Goal: Entertainment & Leisure: Browse casually

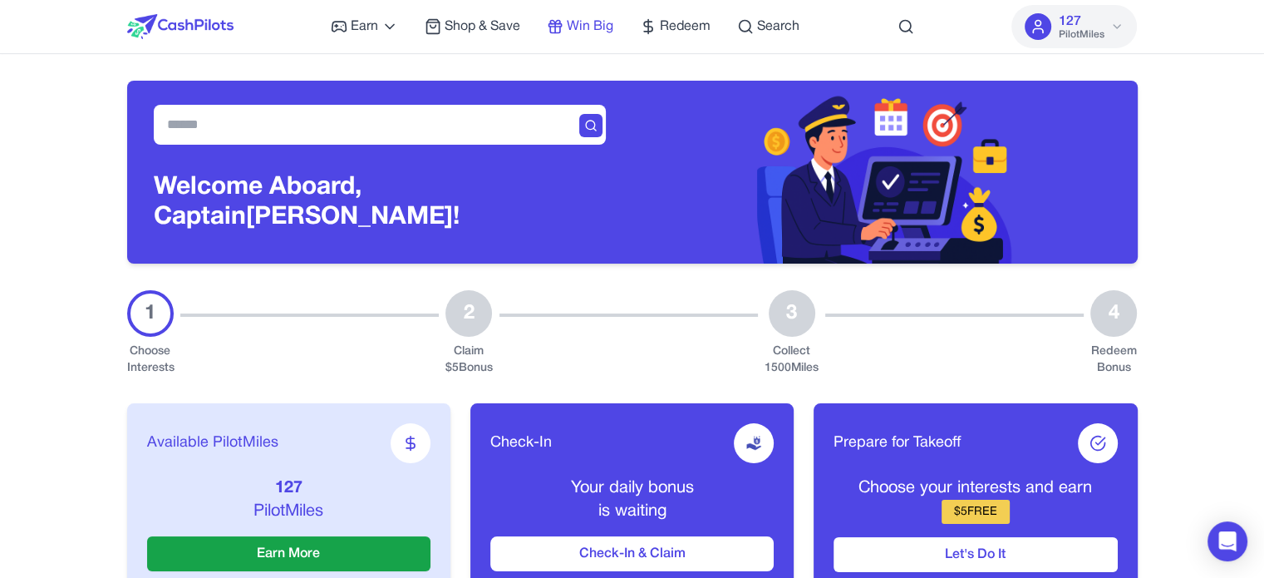
click at [587, 27] on span "Win Big" at bounding box center [590, 27] width 47 height 20
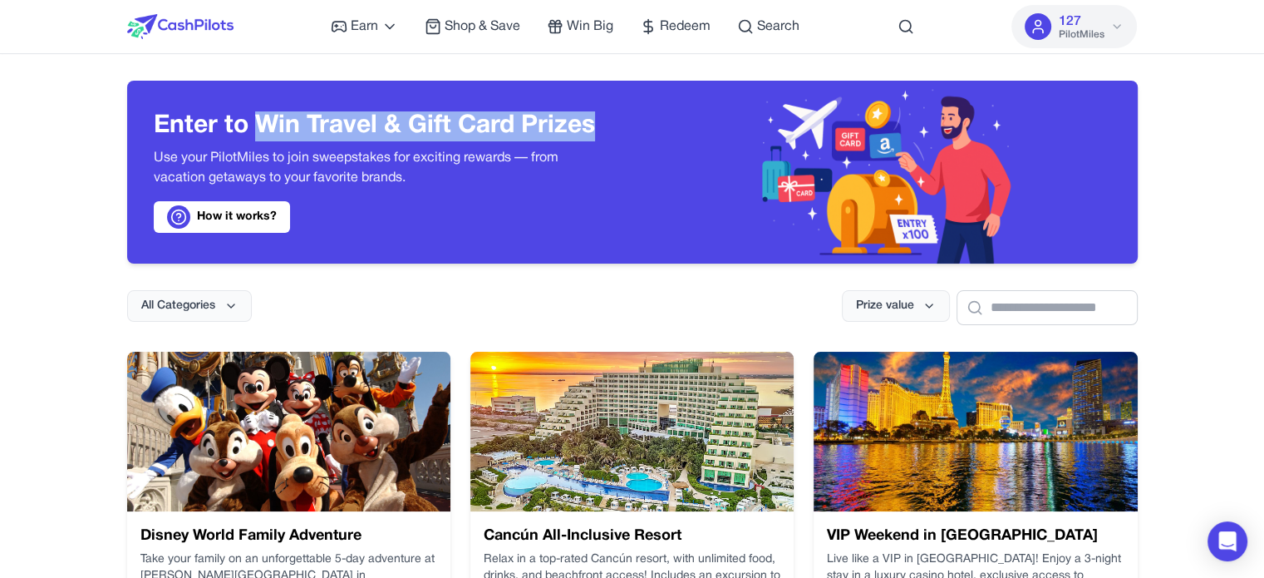
drag, startPoint x: 258, startPoint y: 123, endPoint x: 595, endPoint y: 119, distance: 337.5
click at [595, 119] on h3 "Enter to Win Travel & Gift Card Prizes" at bounding box center [380, 126] width 452 height 30
copy h3 "Win Travel & Gift Card Prizes"
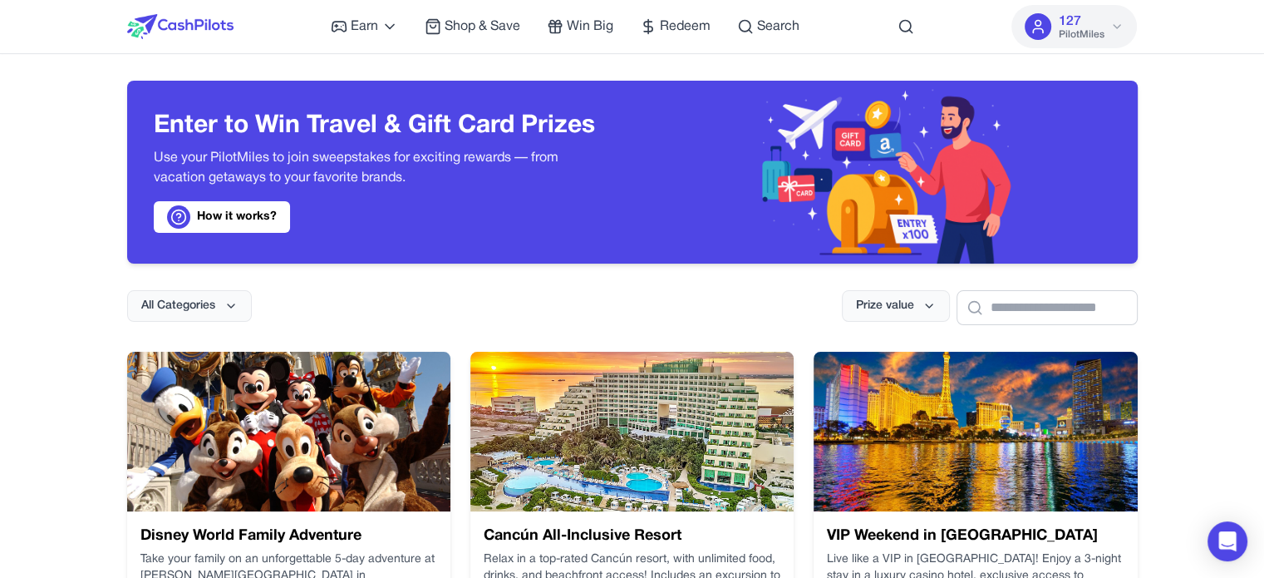
click at [594, 22] on span "Win Big" at bounding box center [590, 27] width 47 height 20
click at [608, 20] on span "Win Big" at bounding box center [590, 27] width 47 height 20
click at [598, 22] on span "Win Big" at bounding box center [590, 27] width 47 height 20
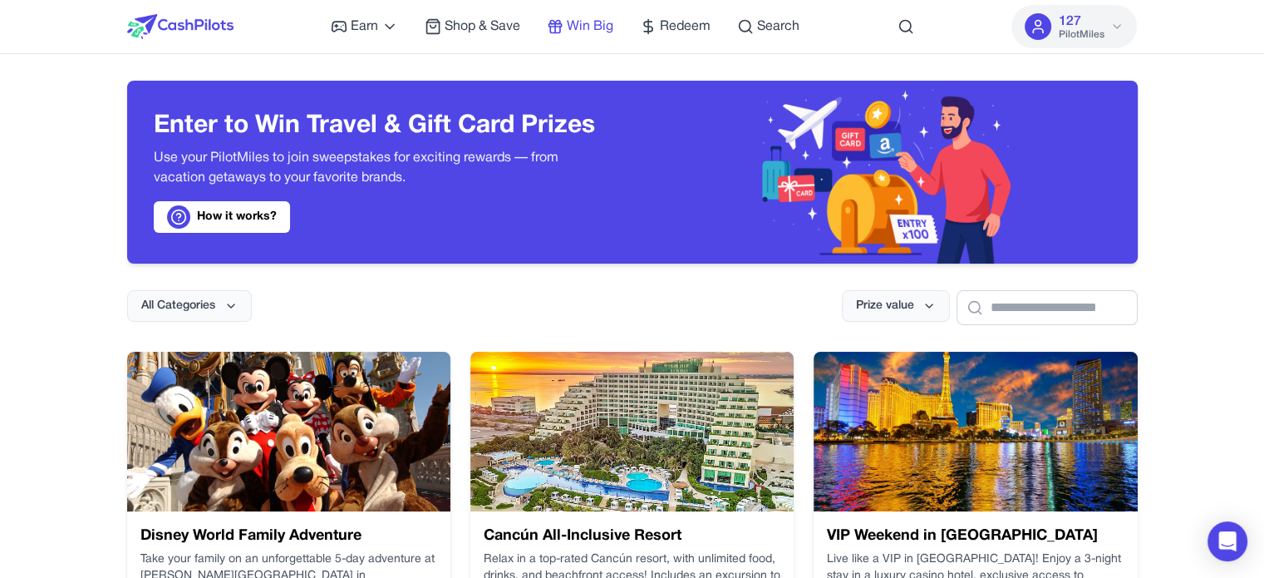
click at [598, 22] on span "Win Big" at bounding box center [590, 27] width 47 height 20
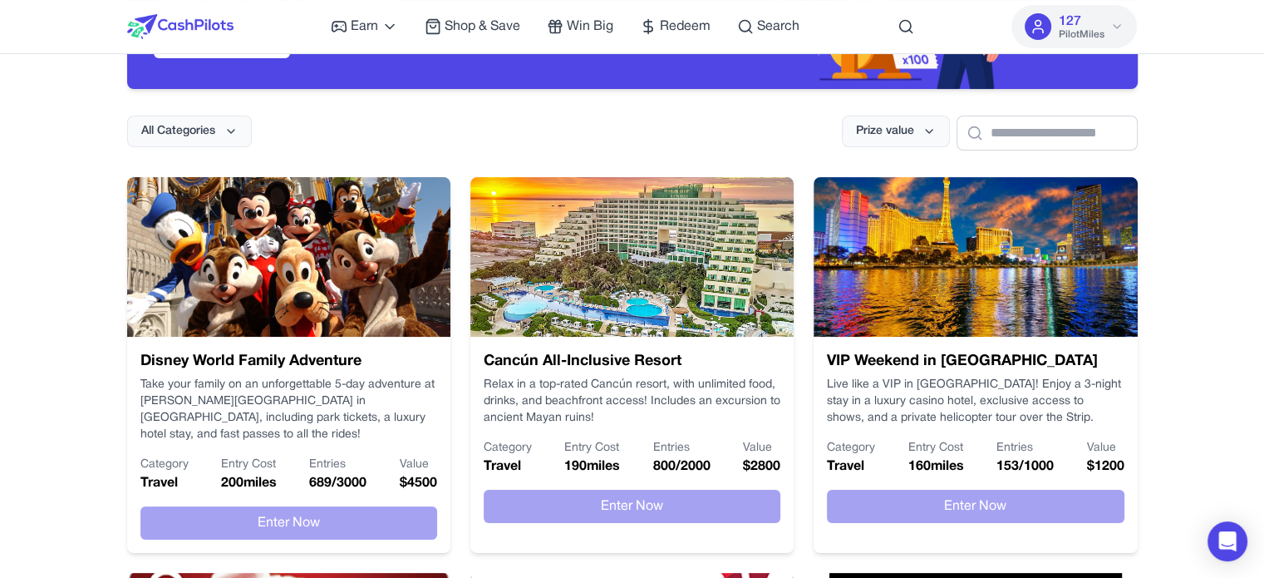
scroll to position [166, 0]
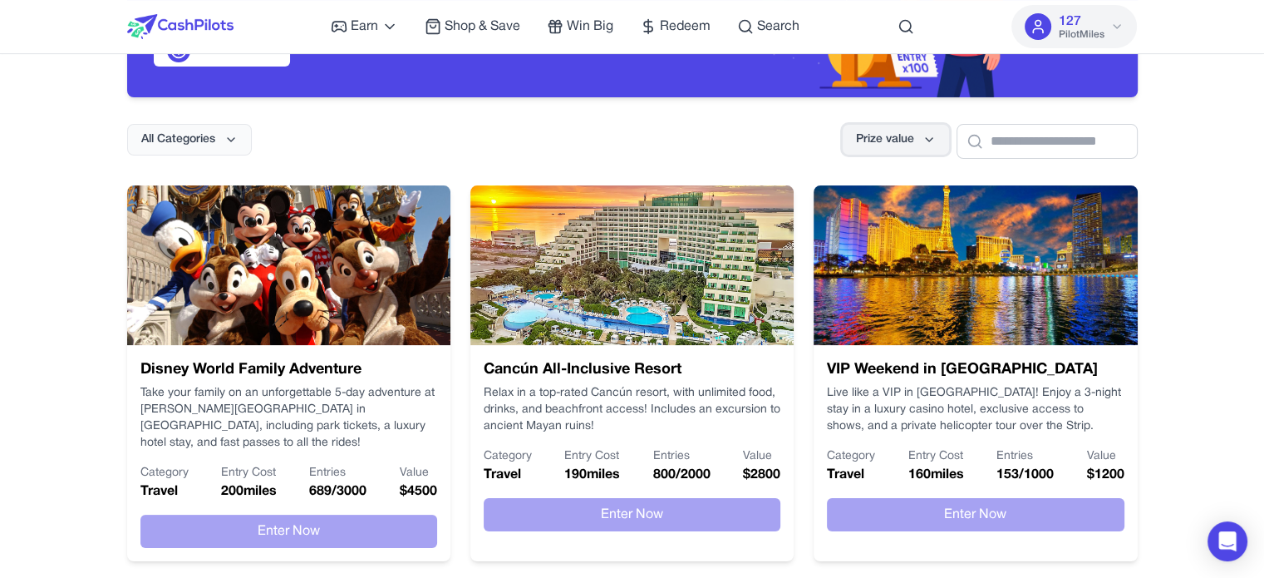
click at [874, 145] on span "Prize value" at bounding box center [885, 139] width 58 height 17
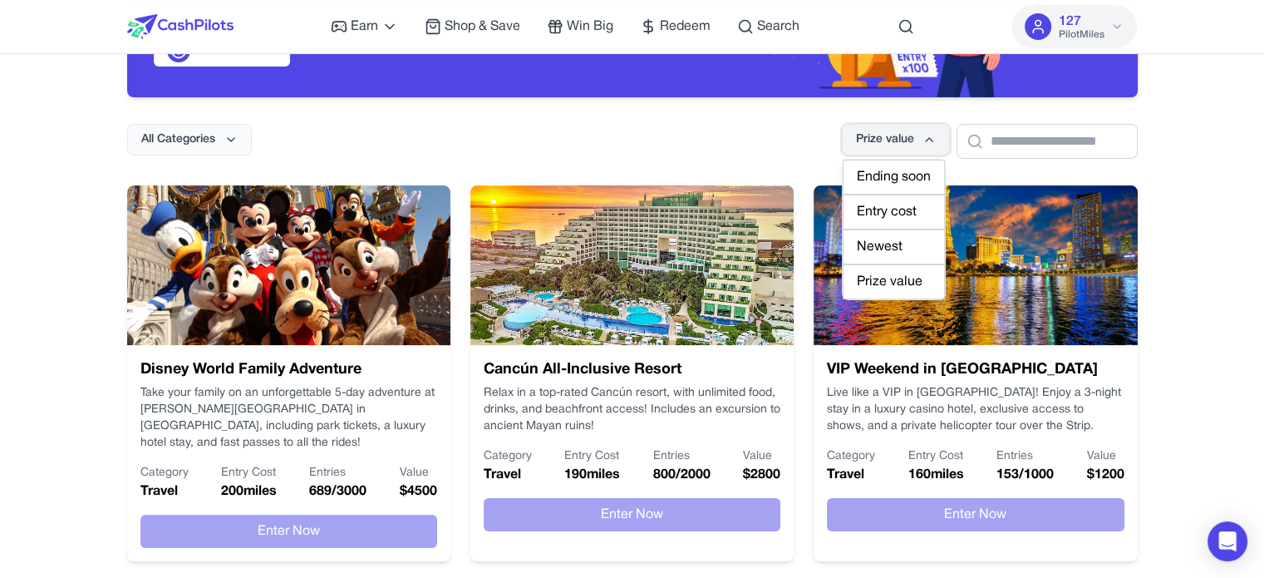
click at [878, 139] on button "Prize value" at bounding box center [896, 140] width 108 height 32
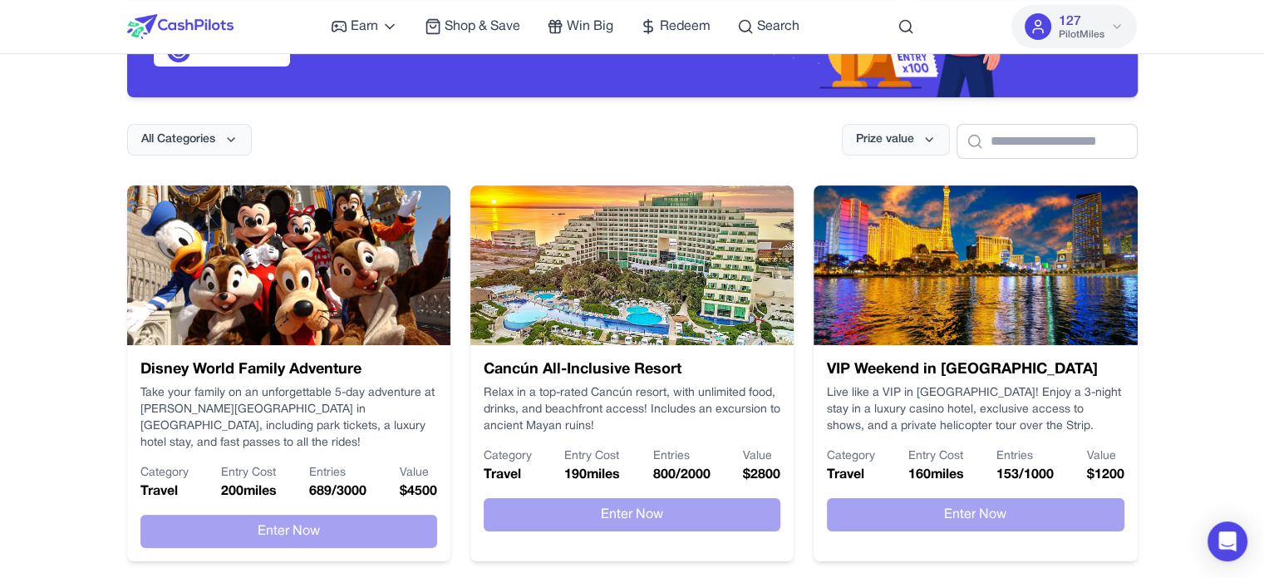
click at [705, 106] on div "All Categories Prize value" at bounding box center [632, 128] width 1011 height 62
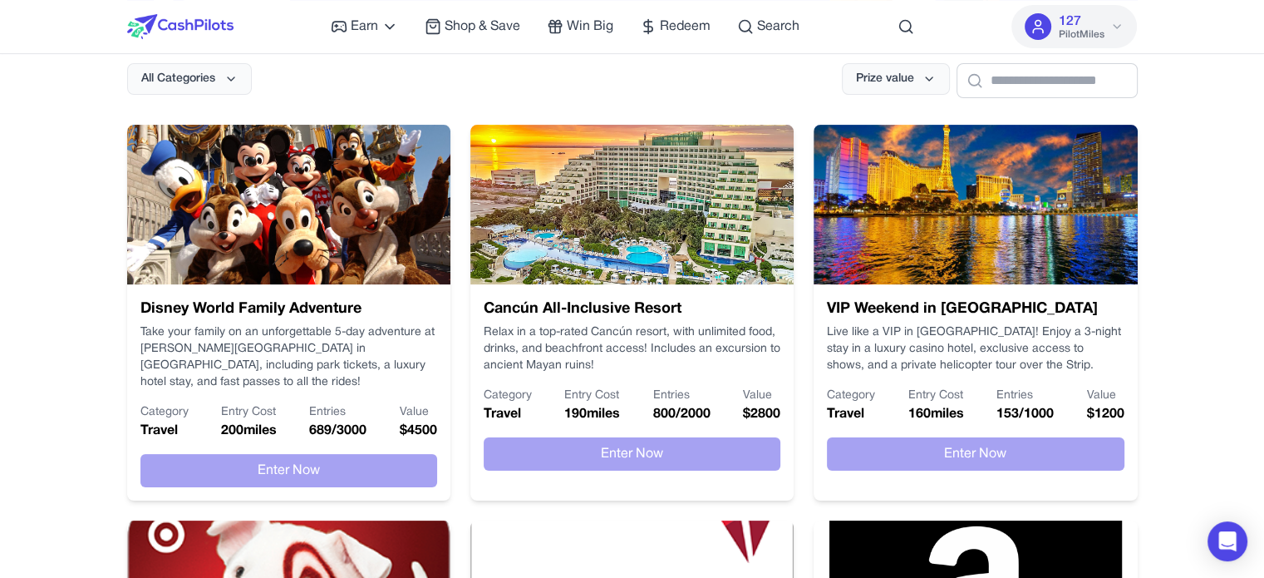
scroll to position [249, 0]
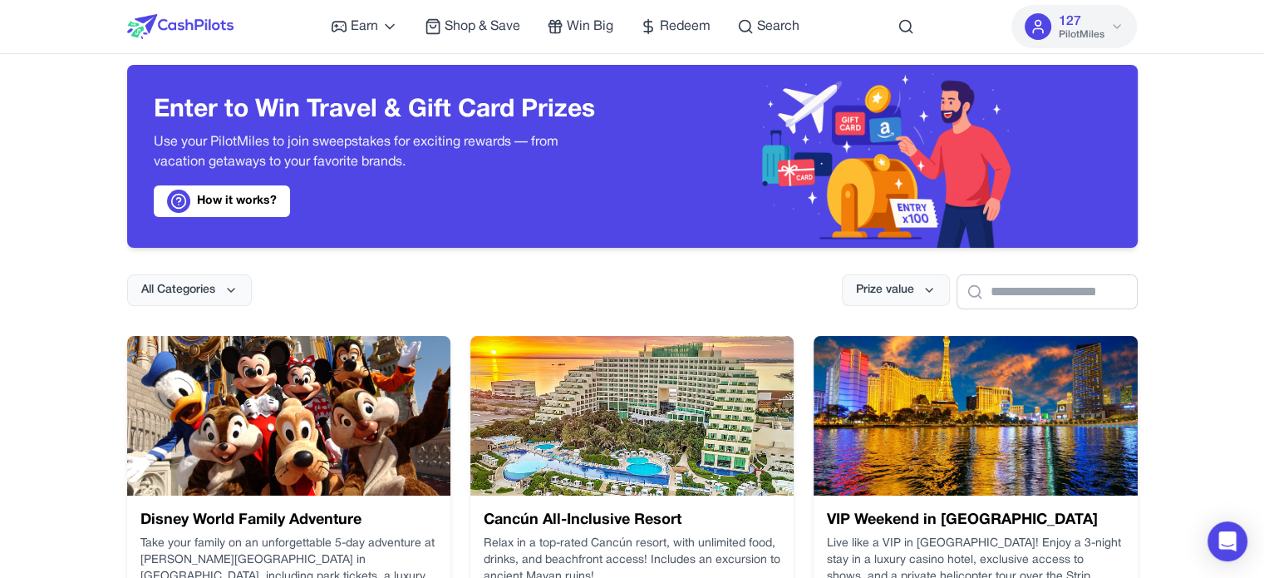
scroll to position [0, 0]
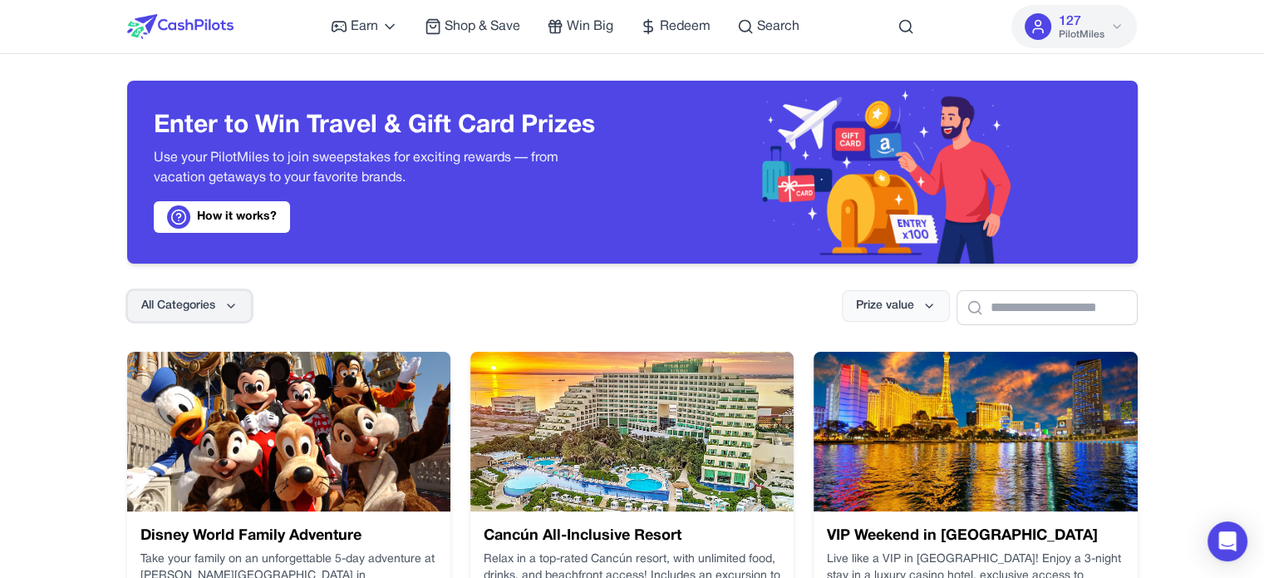
click at [209, 312] on span "All Categories" at bounding box center [178, 306] width 74 height 17
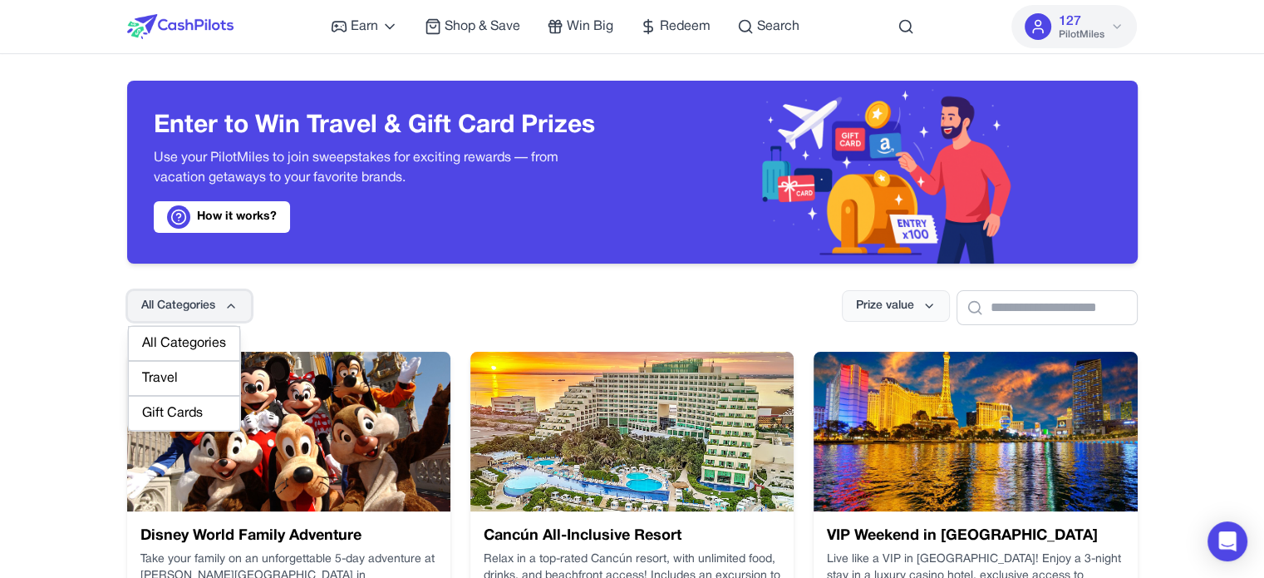
click at [215, 309] on span "All Categories" at bounding box center [178, 306] width 74 height 17
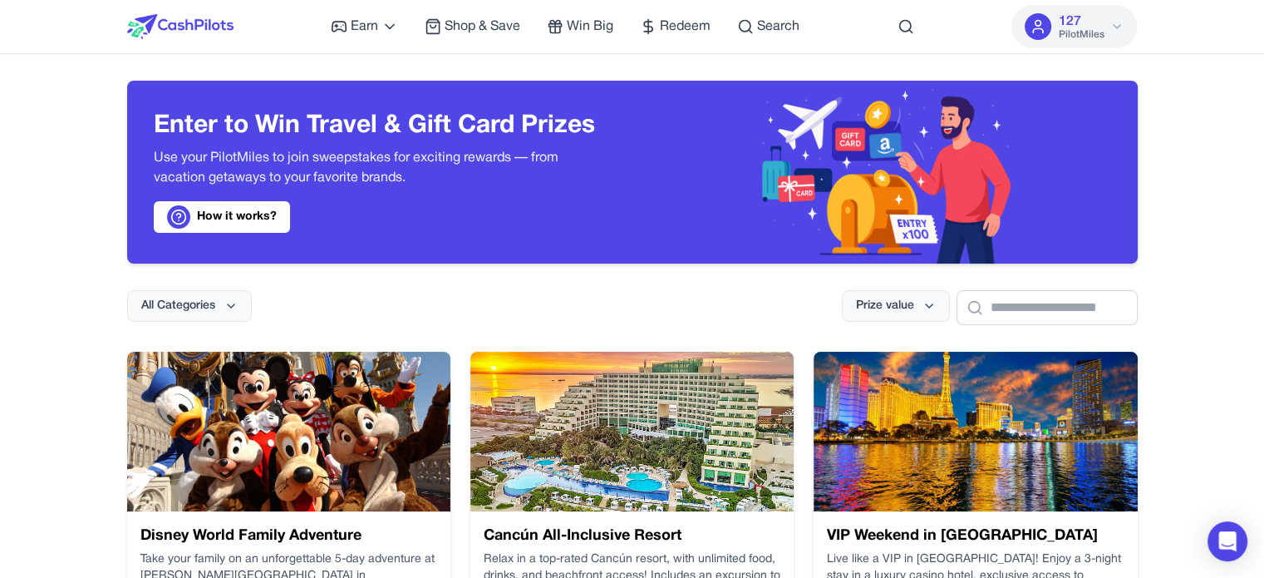
click at [363, 297] on div "All Categories Prize value" at bounding box center [632, 294] width 1011 height 62
click at [859, 300] on span "Prize value" at bounding box center [885, 306] width 58 height 17
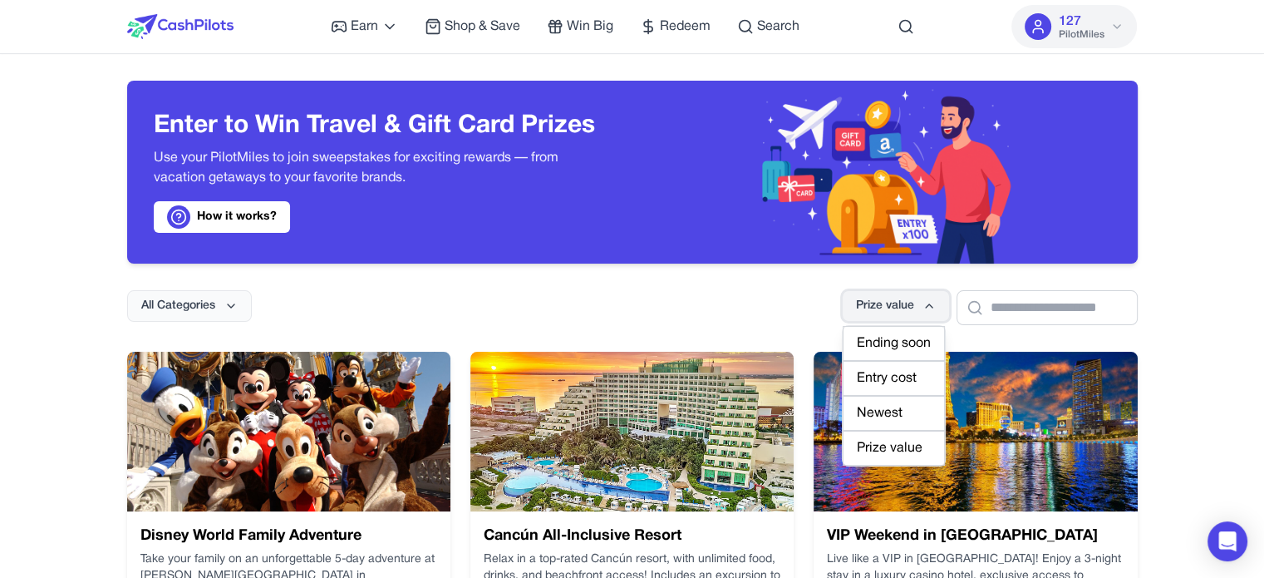
click at [861, 302] on span "Prize value" at bounding box center [885, 306] width 58 height 17
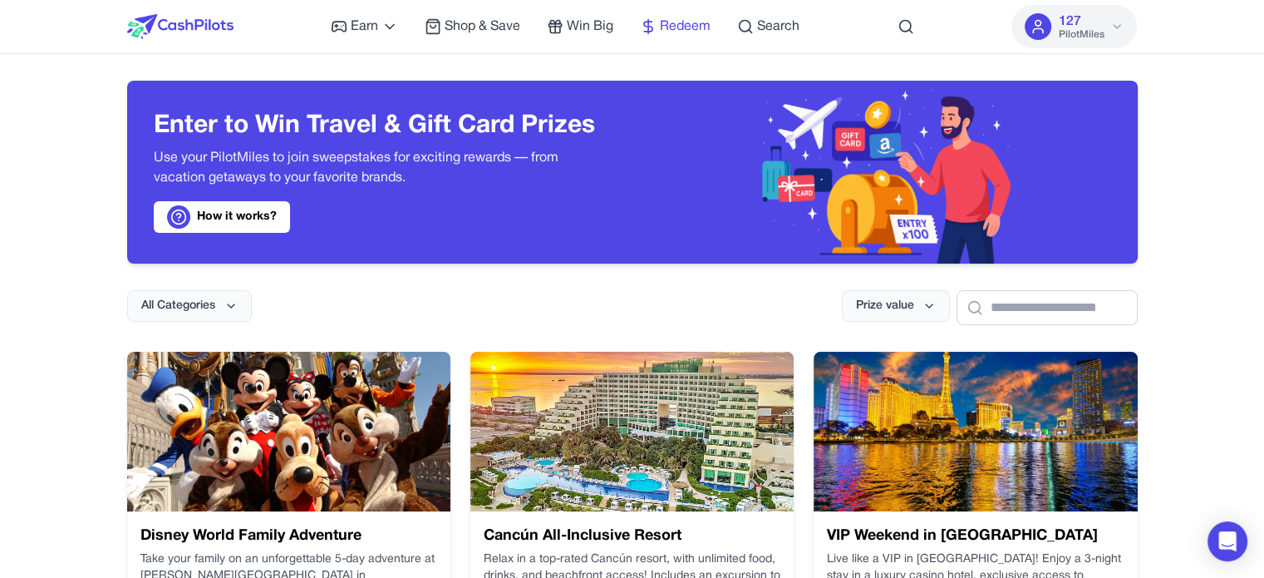
click at [661, 26] on span "Redeem" at bounding box center [685, 27] width 51 height 20
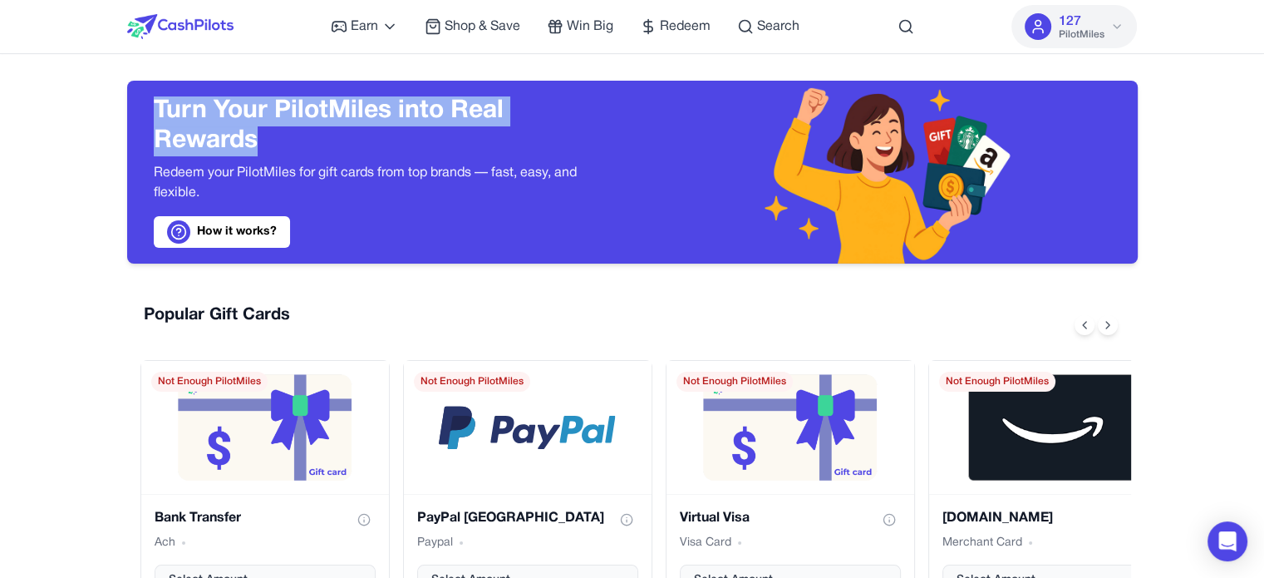
drag, startPoint x: 262, startPoint y: 141, endPoint x: 150, endPoint y: 106, distance: 116.7
click at [150, 106] on div "Turn Your PilotMiles into Real Rewards Redeem your PilotMiles for gift cards fr…" at bounding box center [379, 172] width 505 height 183
copy h3 "Turn Your PilotMiles into Real Rewards"
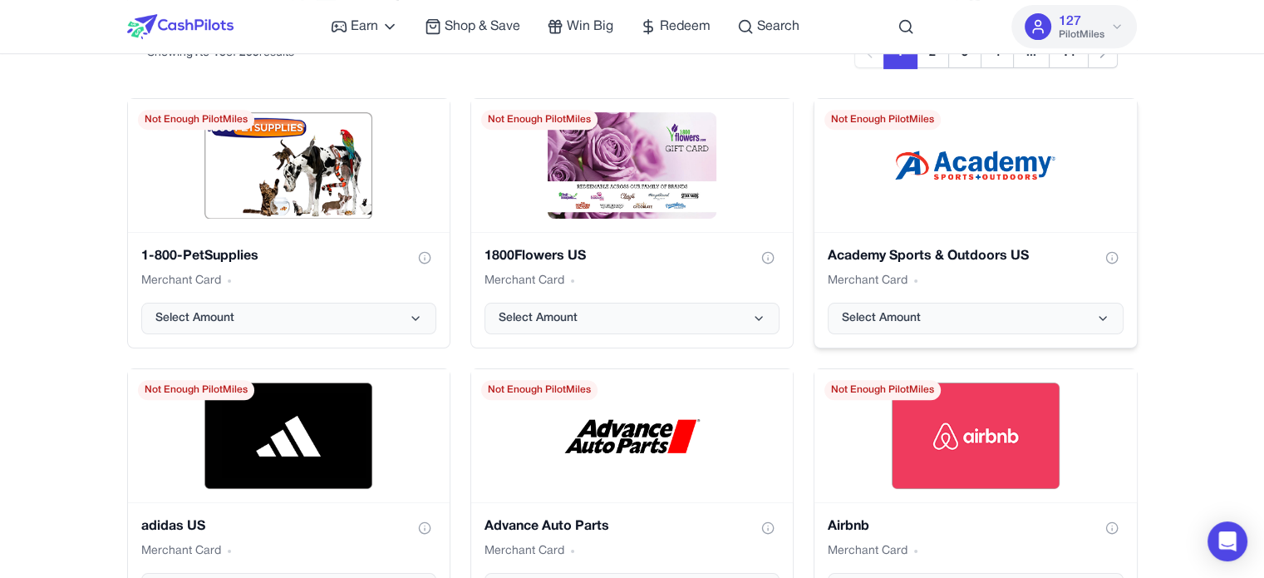
scroll to position [665, 0]
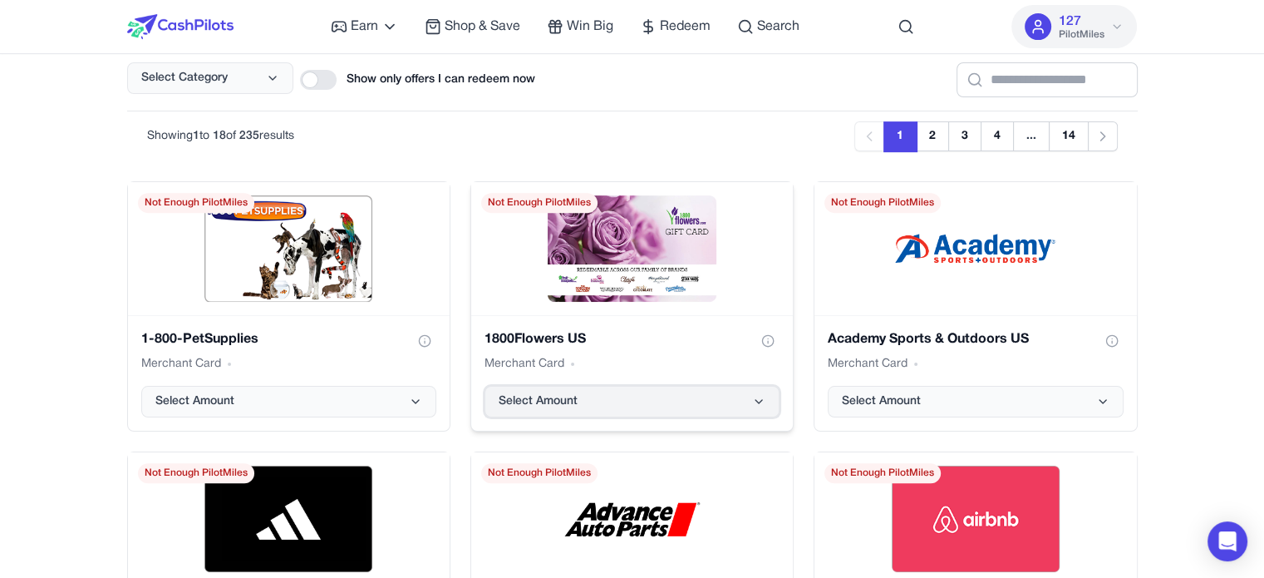
click at [748, 386] on button "Select Amount" at bounding box center [632, 402] width 295 height 32
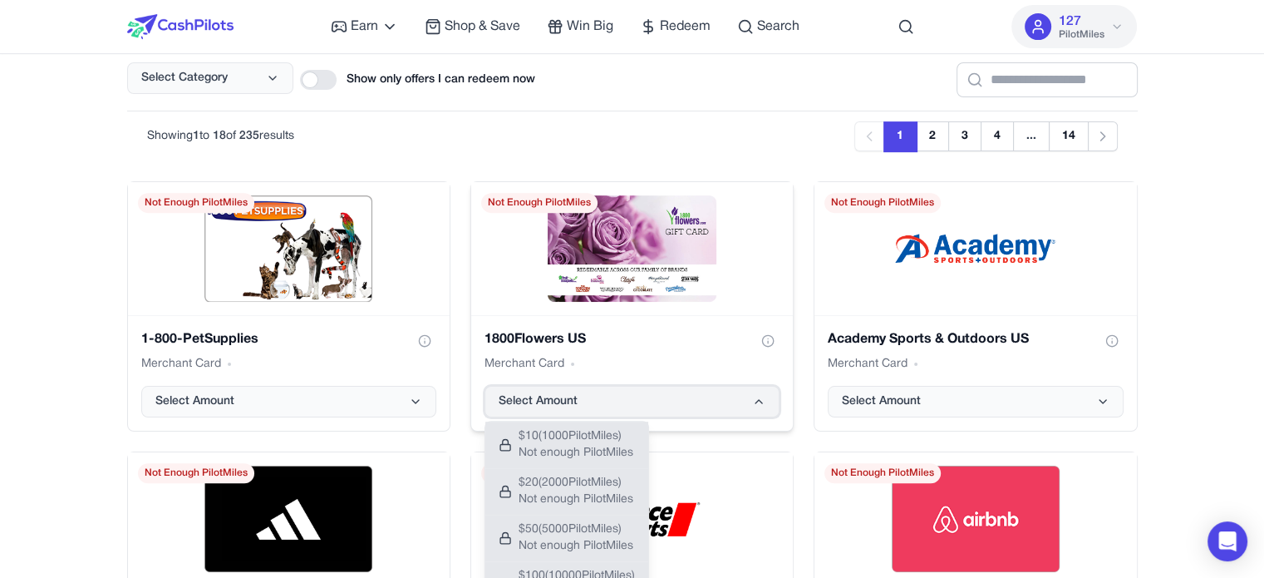
click at [748, 390] on button "Select Amount" at bounding box center [632, 402] width 295 height 32
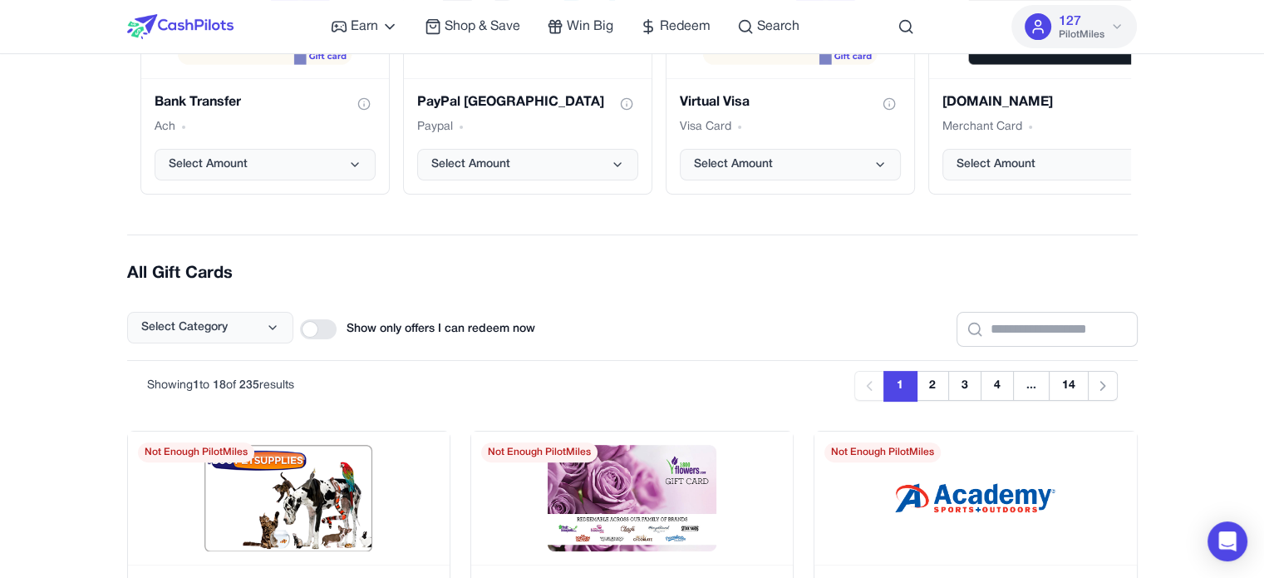
scroll to position [499, 0]
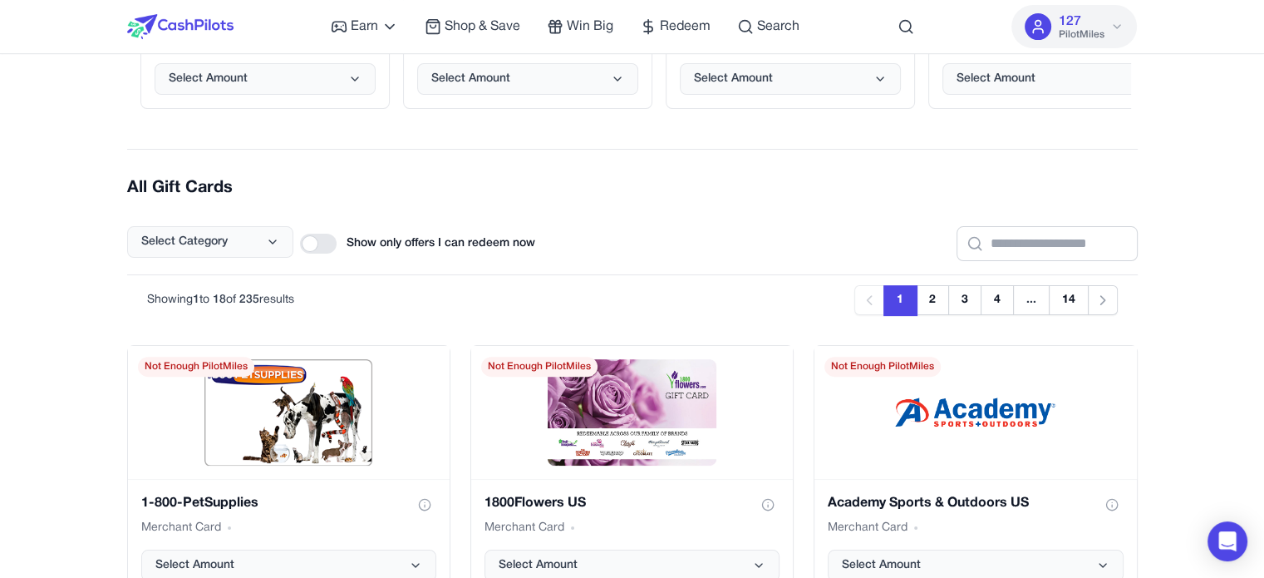
scroll to position [499, 0]
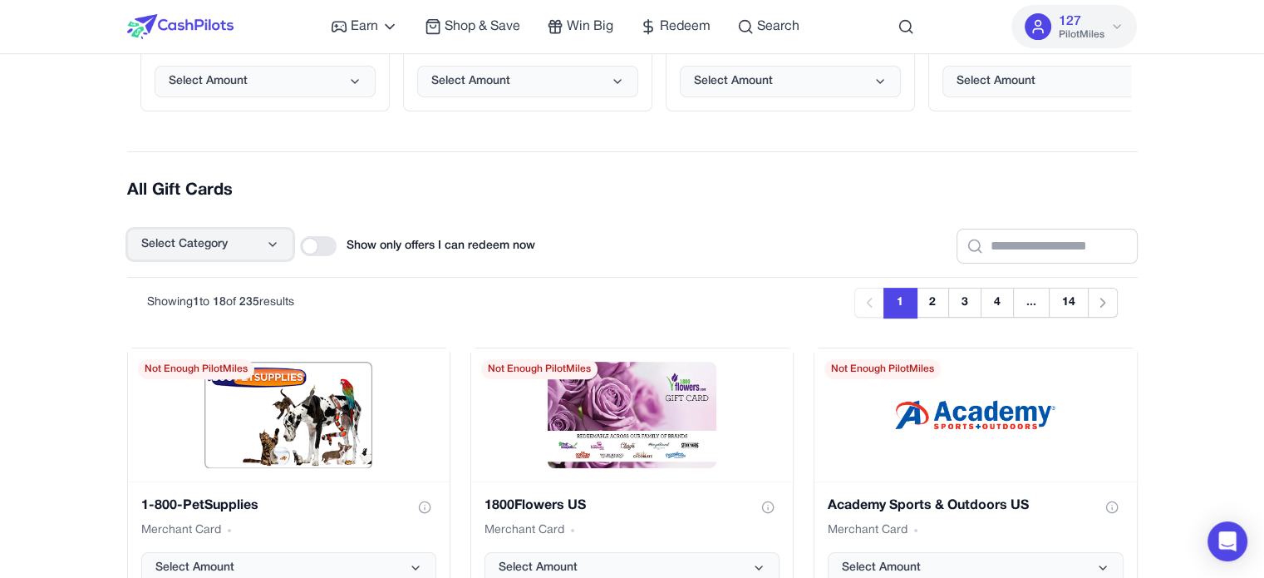
click at [250, 236] on button "Select Category" at bounding box center [210, 245] width 166 height 32
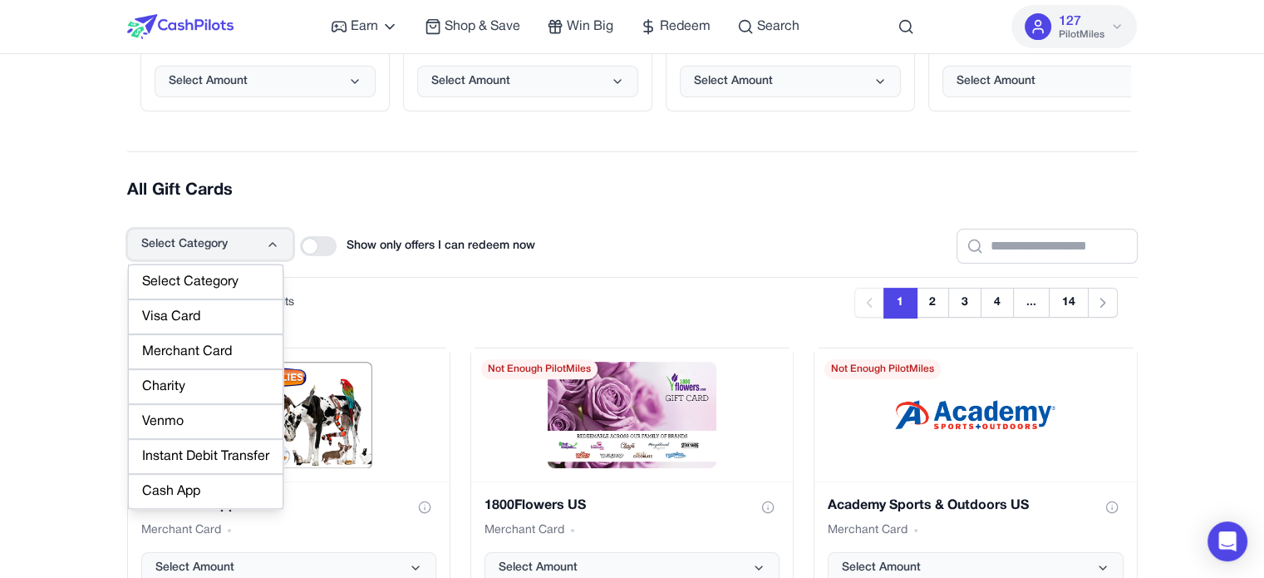
click at [250, 236] on button "Select Category" at bounding box center [210, 245] width 166 height 32
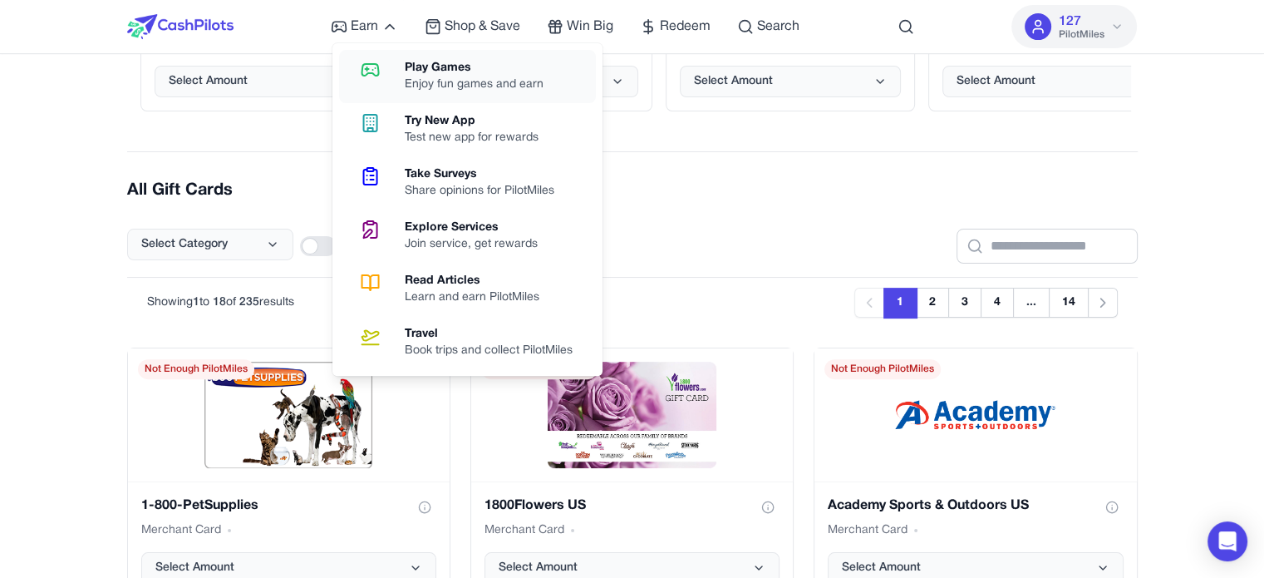
click at [419, 66] on div "Play Games" at bounding box center [481, 68] width 152 height 17
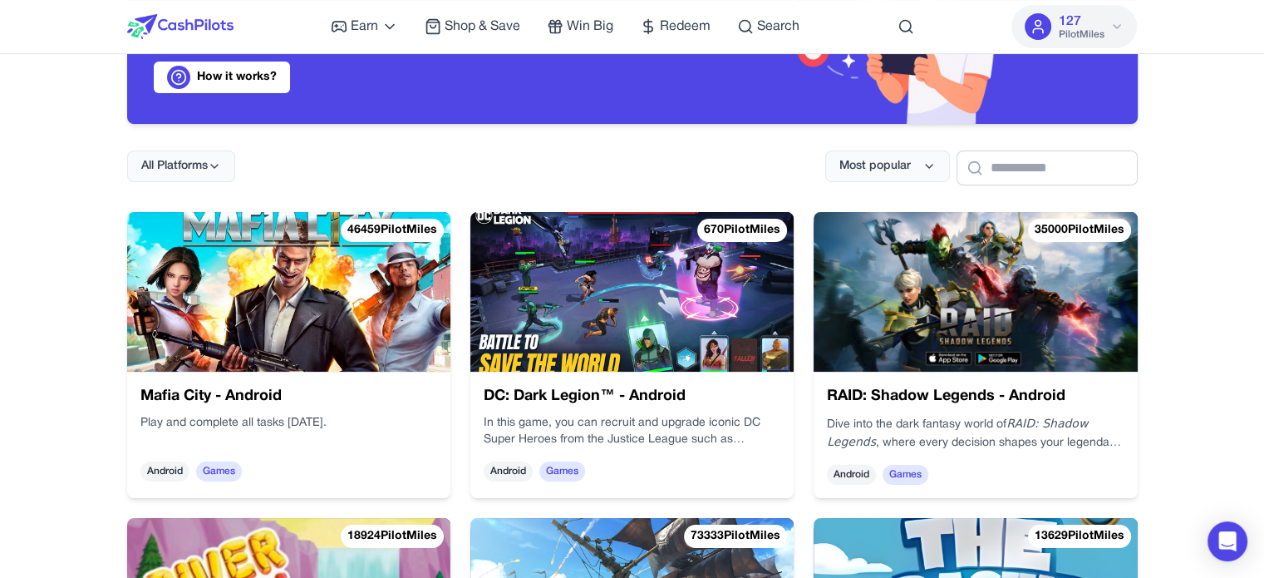
scroll to position [166, 0]
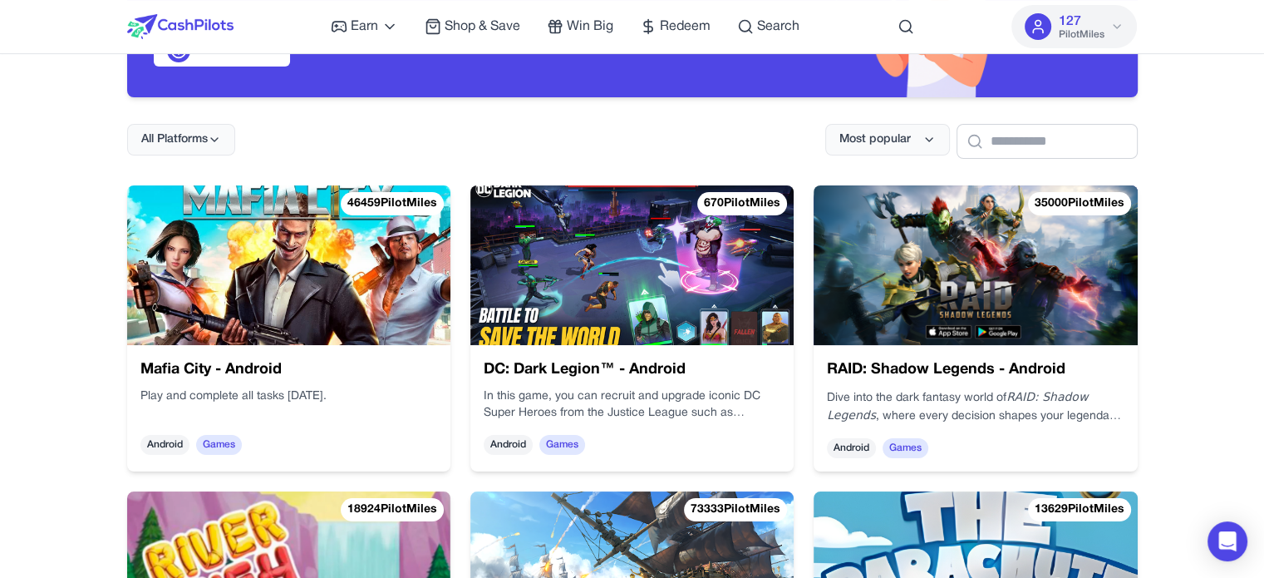
click at [322, 268] on img at bounding box center [288, 265] width 323 height 160
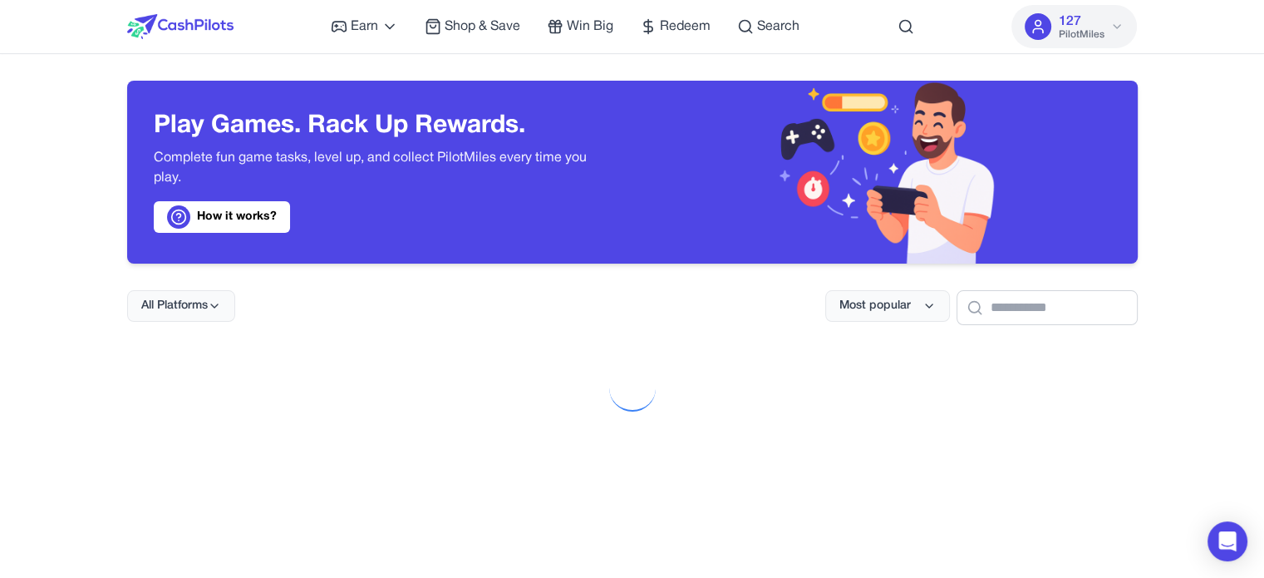
scroll to position [436, 0]
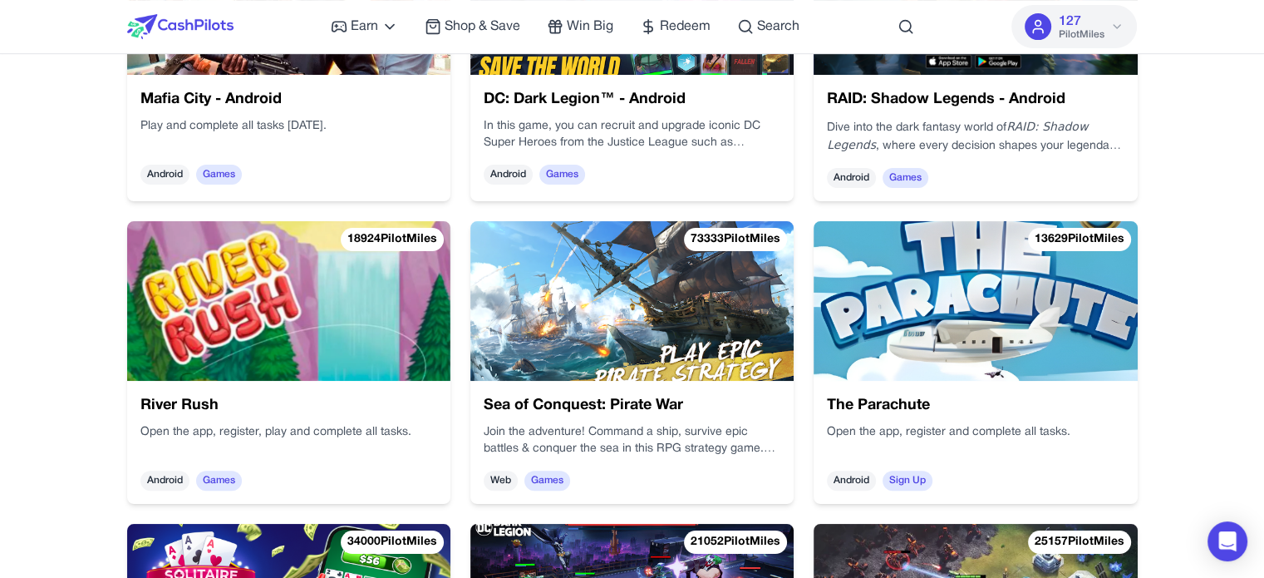
click at [899, 469] on p "Join the adventure! Command a ship, survive epic battles & conquer the sea in t…" at bounding box center [1029, 569] width 260 height 201
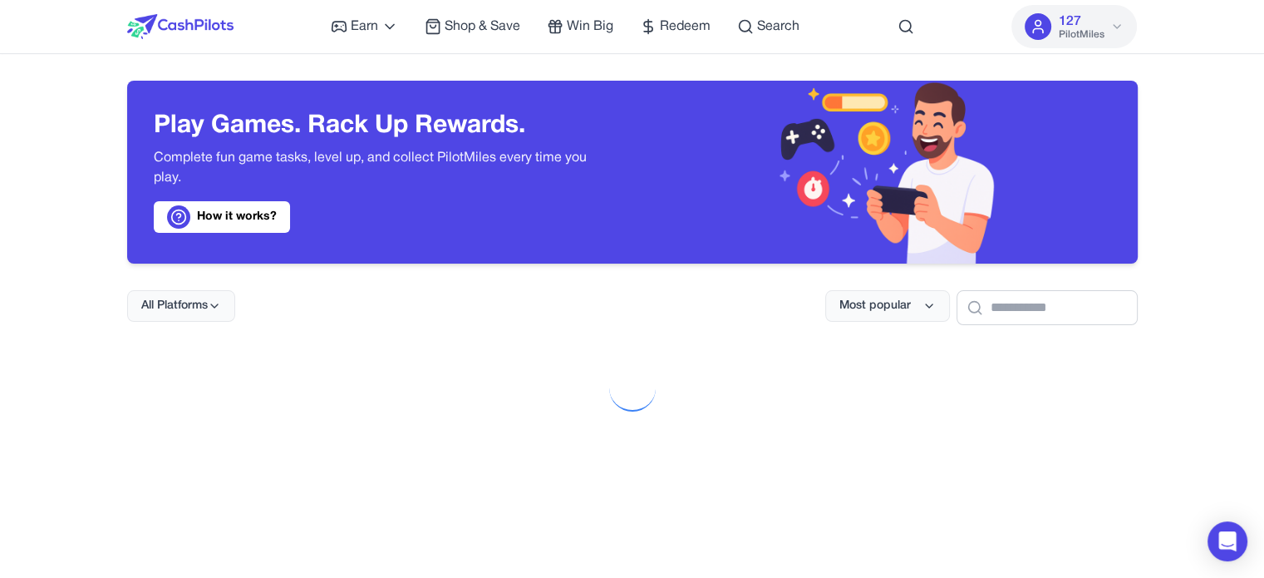
scroll to position [707, 0]
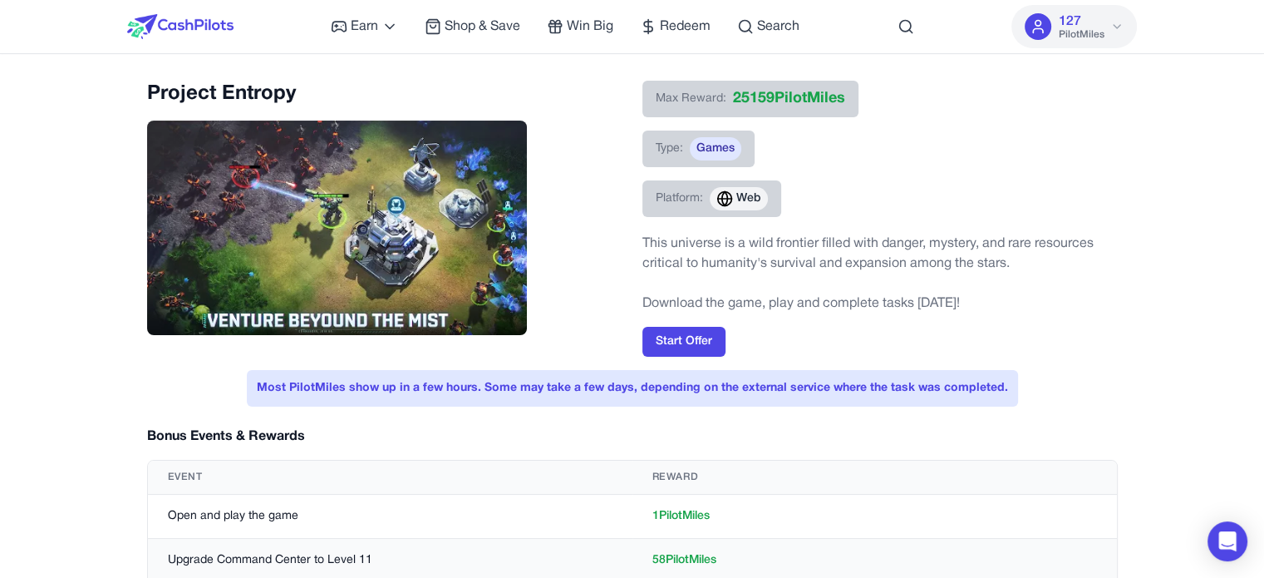
click at [810, 214] on div "Max Reward: 25159 PilotMiles Type: Games Platform: Web" at bounding box center [879, 156] width 475 height 150
click at [599, 385] on div "Most PilotMiles show up in a few hours. Some may take a few days, depending on …" at bounding box center [632, 388] width 771 height 37
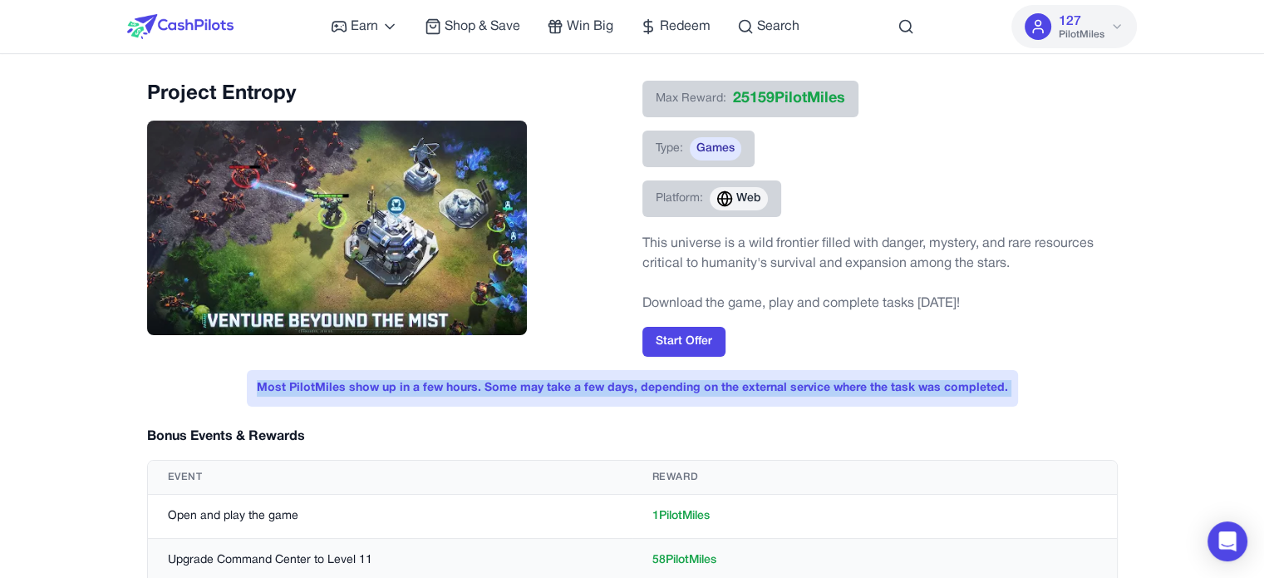
click at [599, 385] on div "Most PilotMiles show up in a few hours. Some may take a few days, depending on …" at bounding box center [632, 388] width 771 height 37
copy div "Most PilotMiles show up in a few hours. Some may take a few days, depending on …"
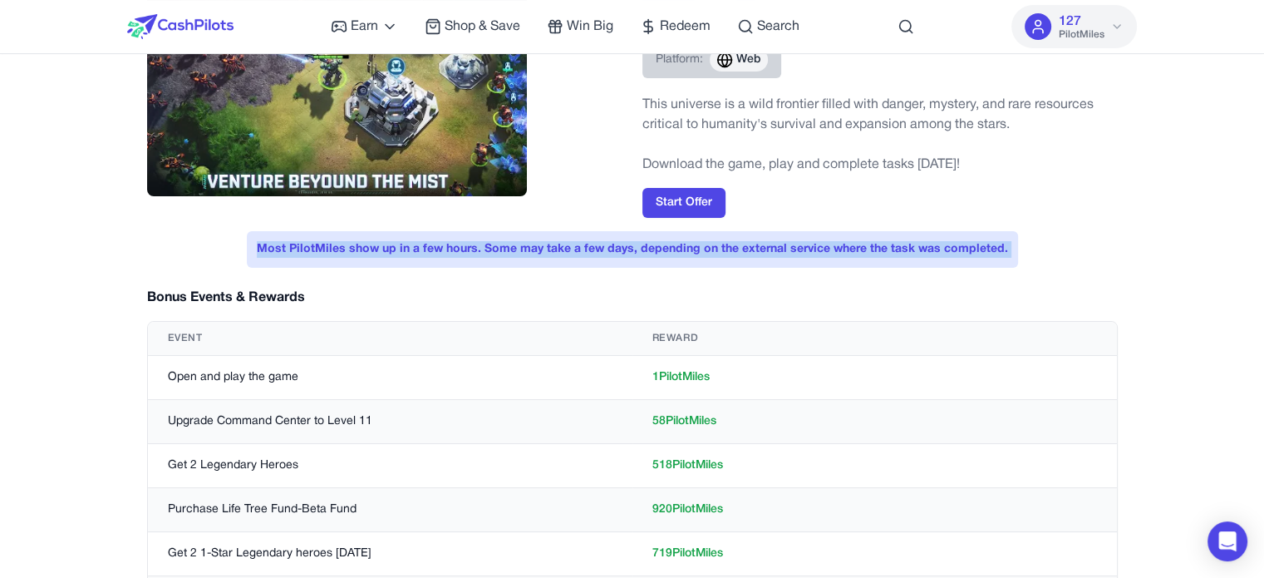
scroll to position [166, 0]
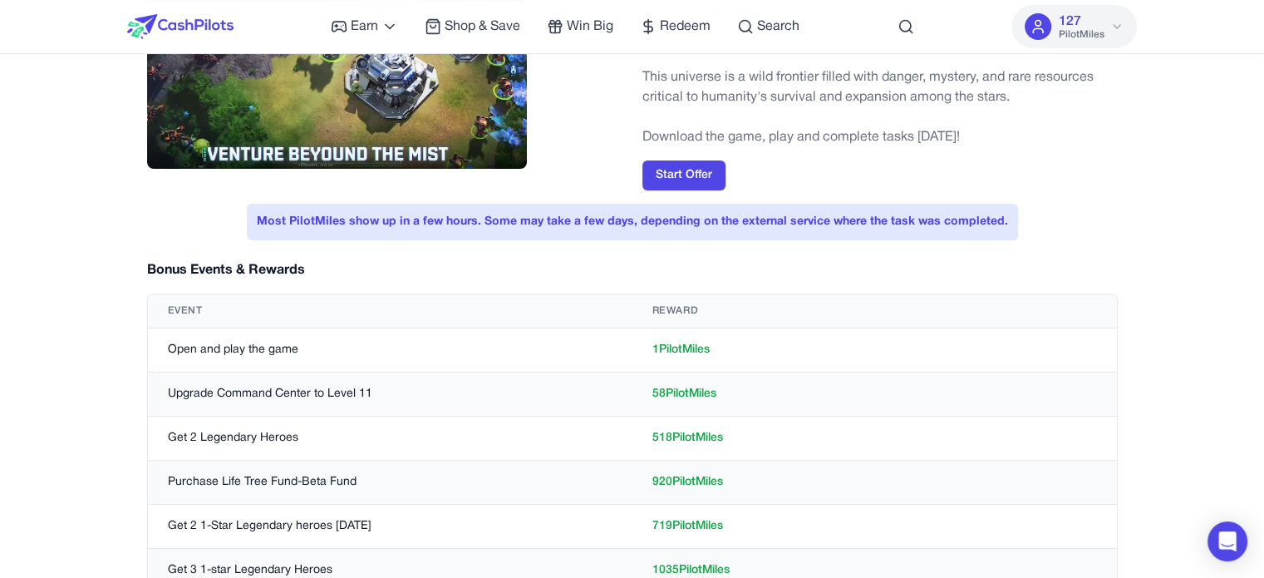
click at [412, 253] on div "Most PilotMiles show up in a few hours. Some may take a few days, depending on …" at bounding box center [632, 486] width 971 height 565
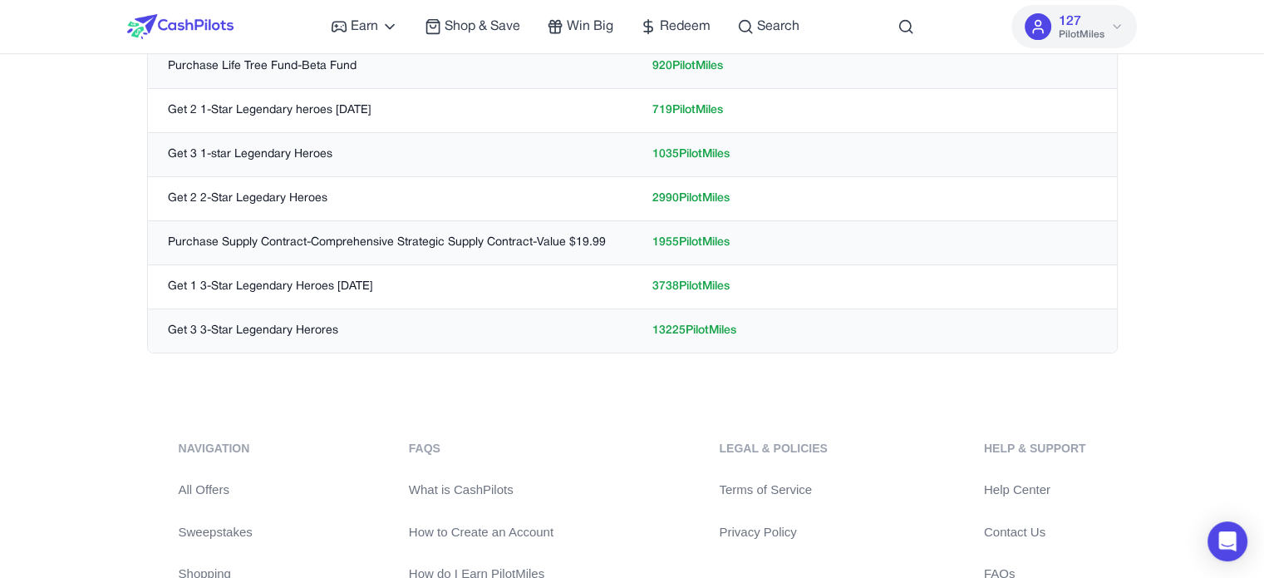
scroll to position [499, 0]
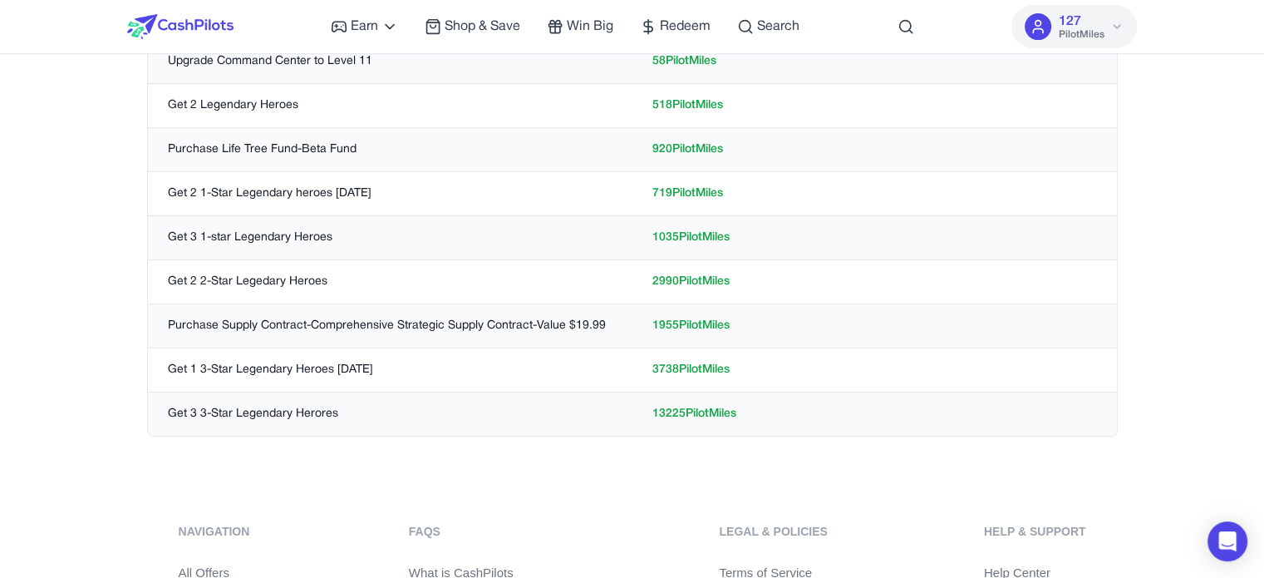
click at [342, 322] on td "Purchase Supply Contract-Comprehensive Strategic Supply Contract-Value $19.99" at bounding box center [390, 326] width 485 height 44
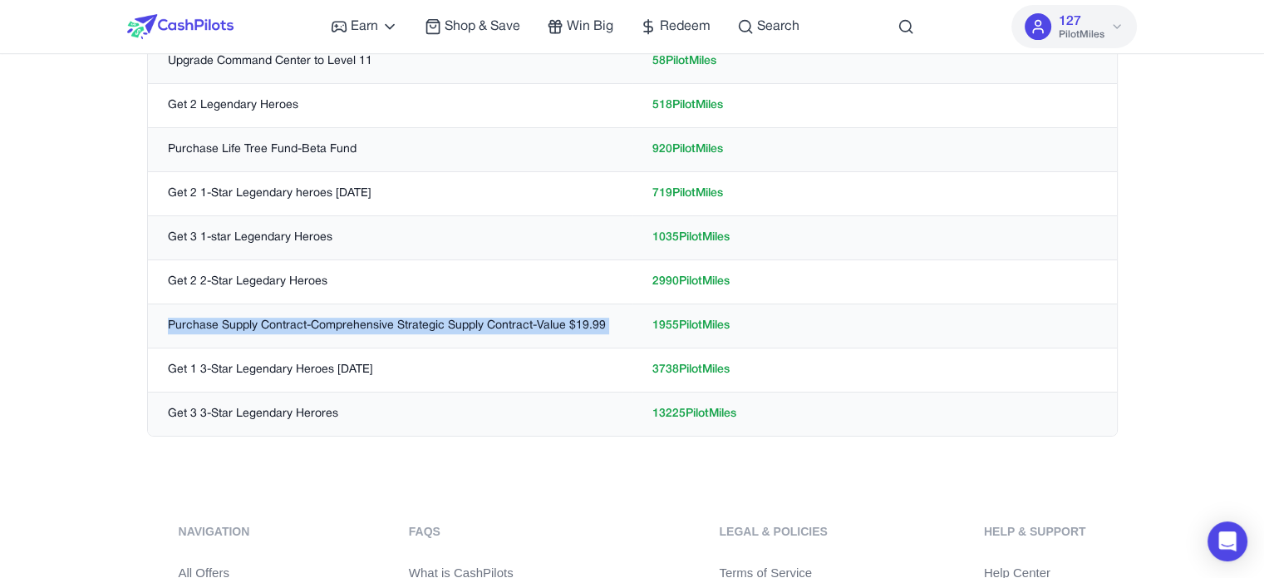
click at [342, 322] on td "Purchase Supply Contract-Comprehensive Strategic Supply Contract-Value $19.99" at bounding box center [390, 326] width 485 height 44
copy td "Purchase Supply Contract-Comprehensive Strategic Supply Contract-Value $19.99"
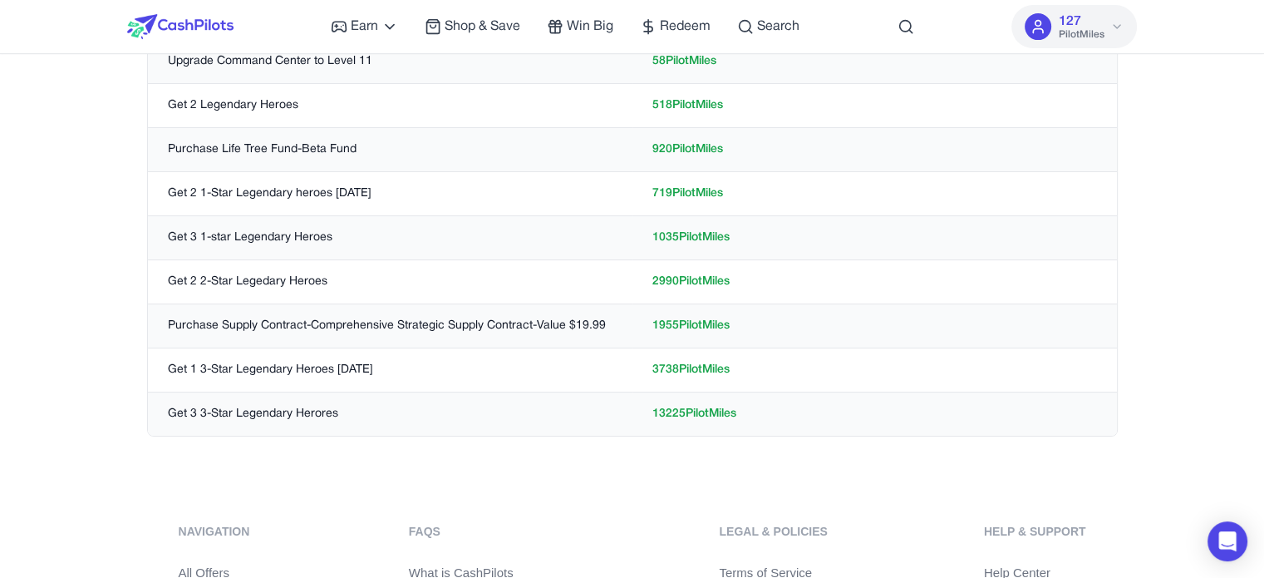
click at [1154, 191] on div "Project Entropy Max Reward: 25159 PilotMiles Type: Games Platform: Web This uni…" at bounding box center [633, 32] width 1064 height 901
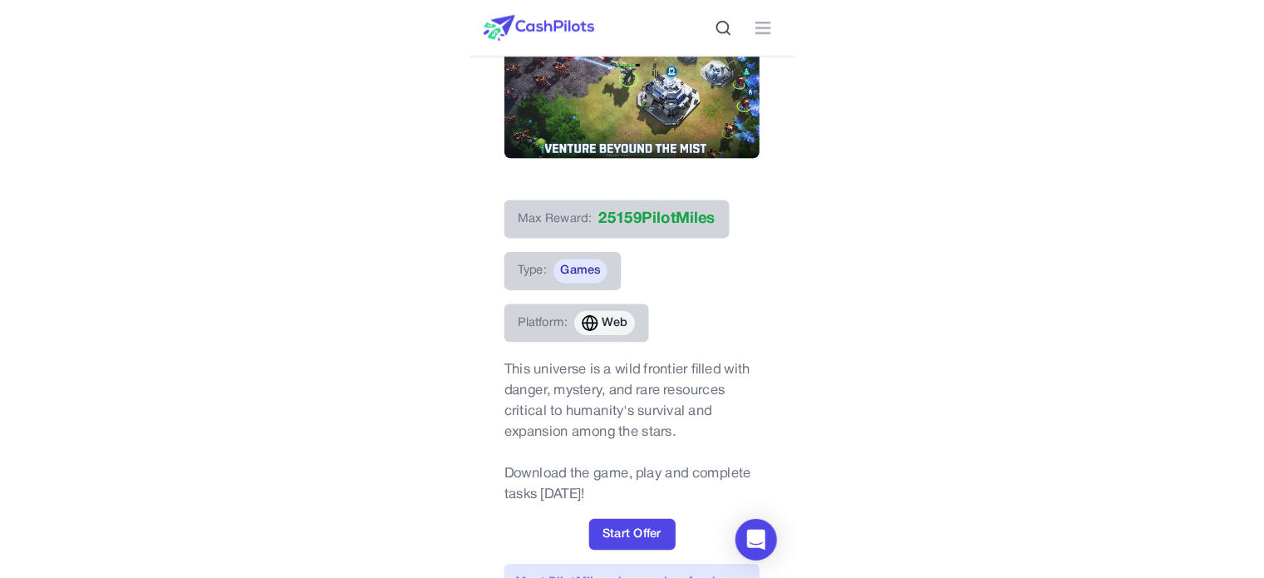
scroll to position [0, 0]
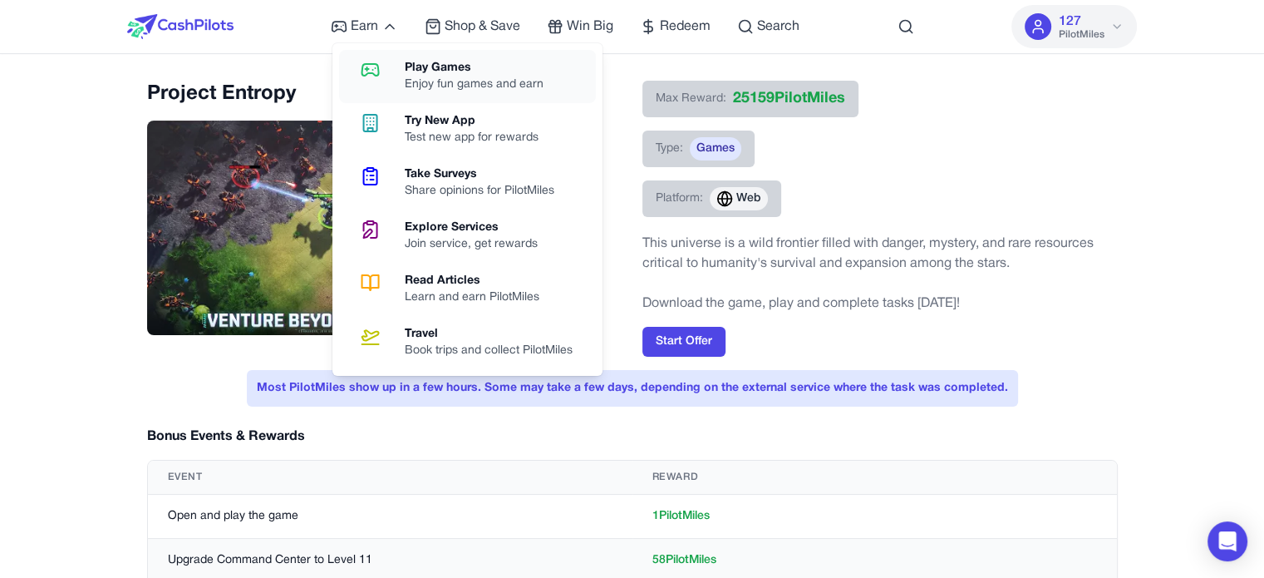
click at [417, 71] on div "Play Games" at bounding box center [481, 68] width 152 height 17
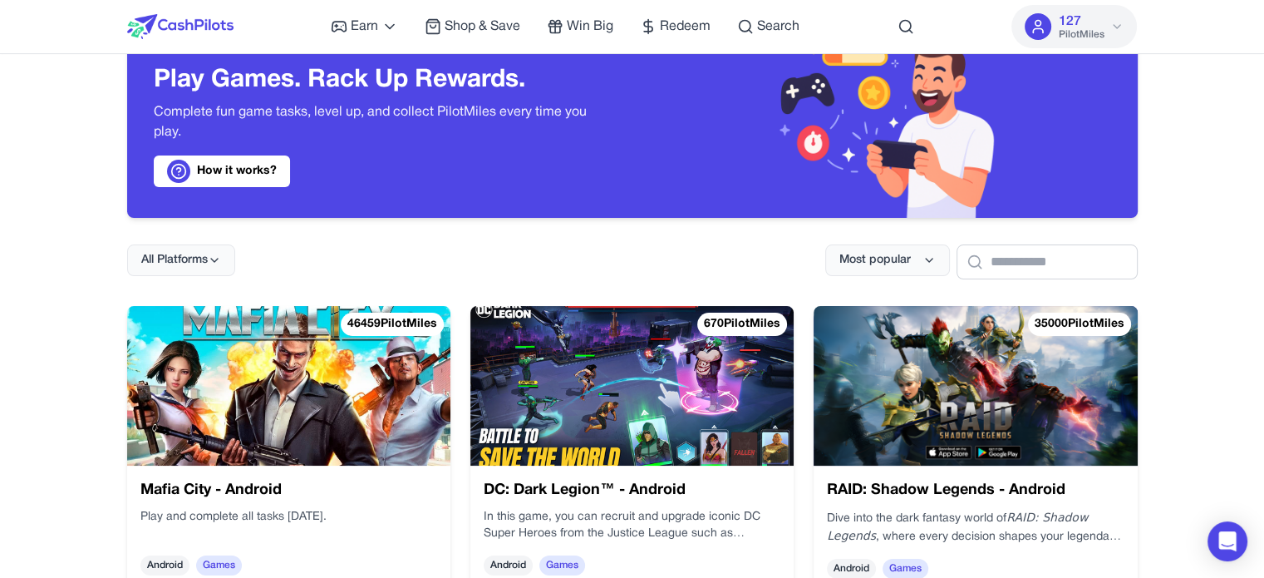
scroll to position [166, 0]
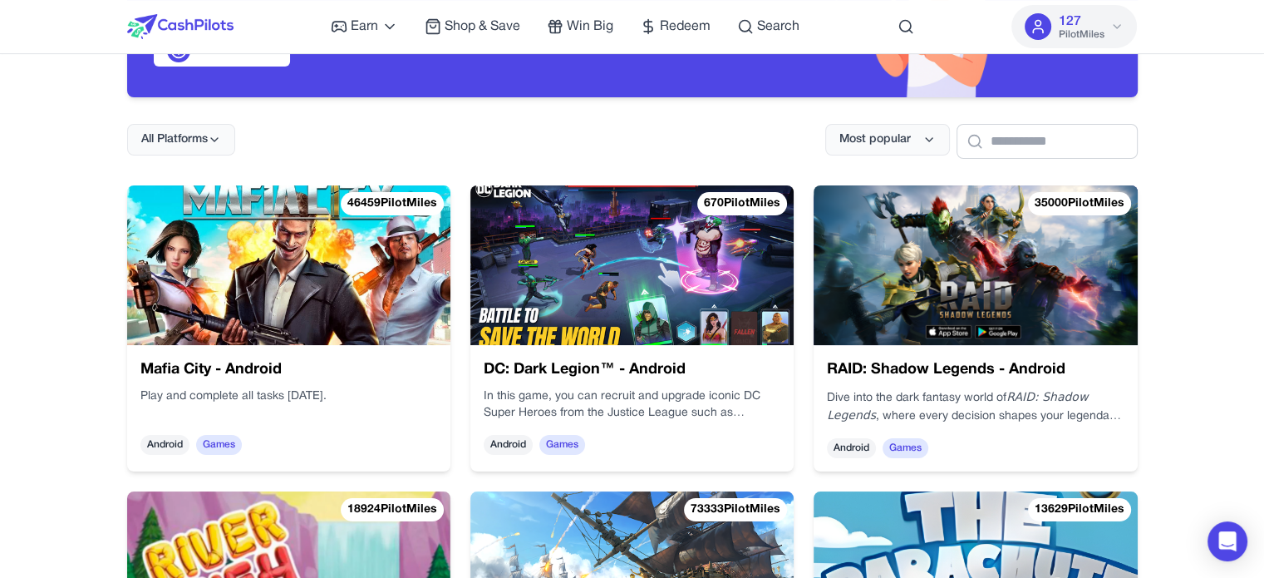
click at [623, 268] on img at bounding box center [631, 265] width 323 height 160
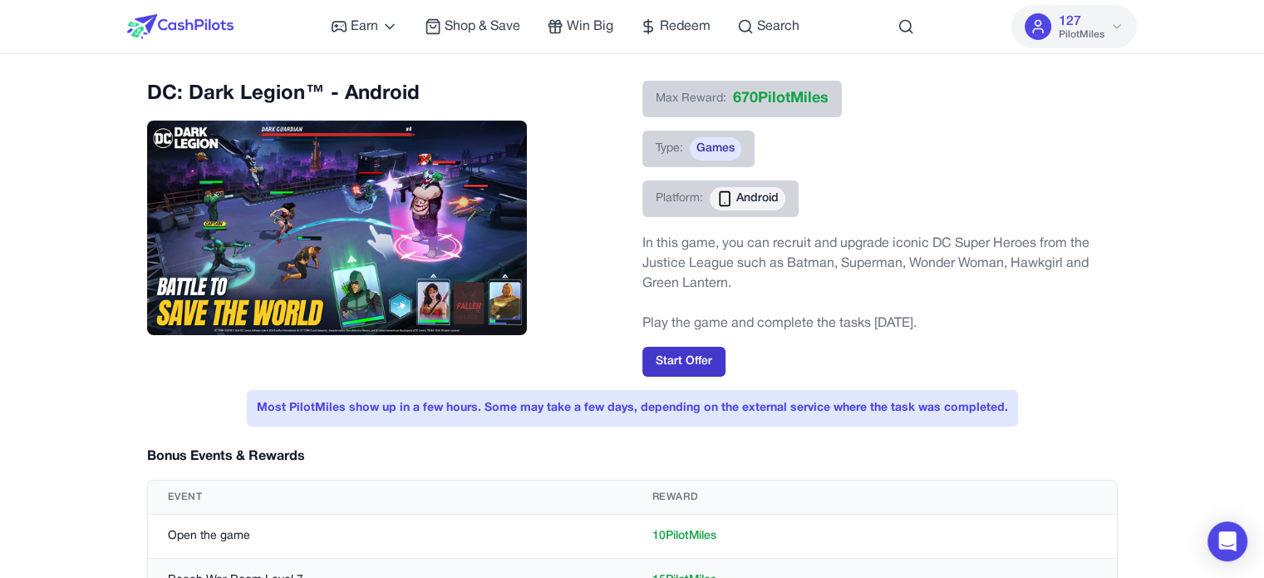
click at [671, 355] on button "Start Offer" at bounding box center [683, 362] width 83 height 30
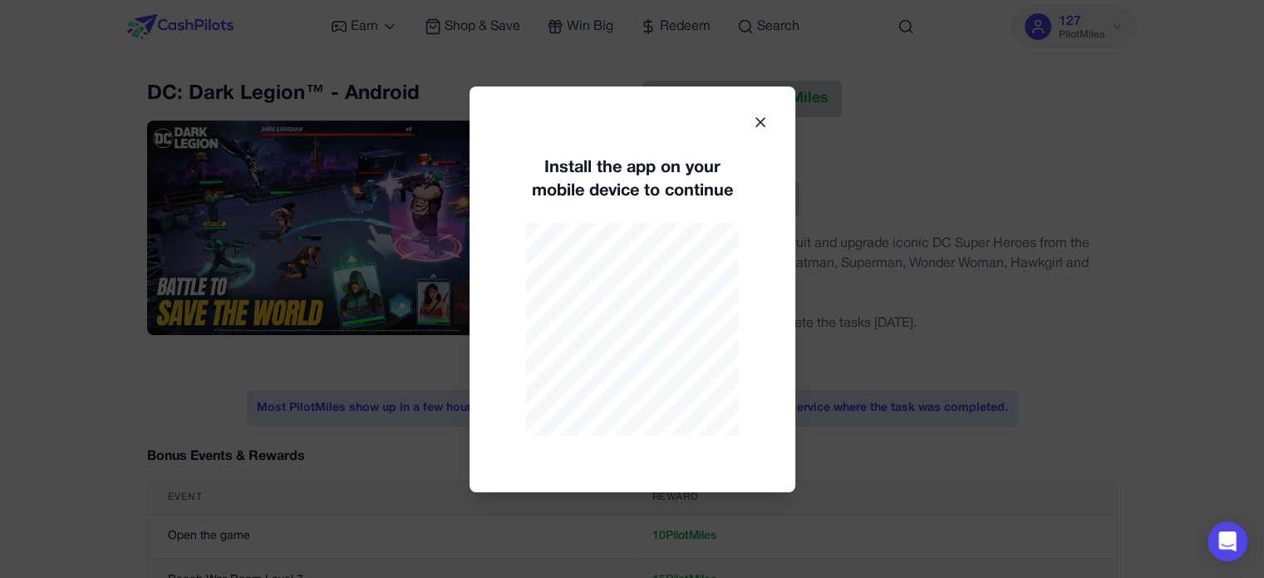
click at [765, 117] on icon at bounding box center [760, 122] width 17 height 17
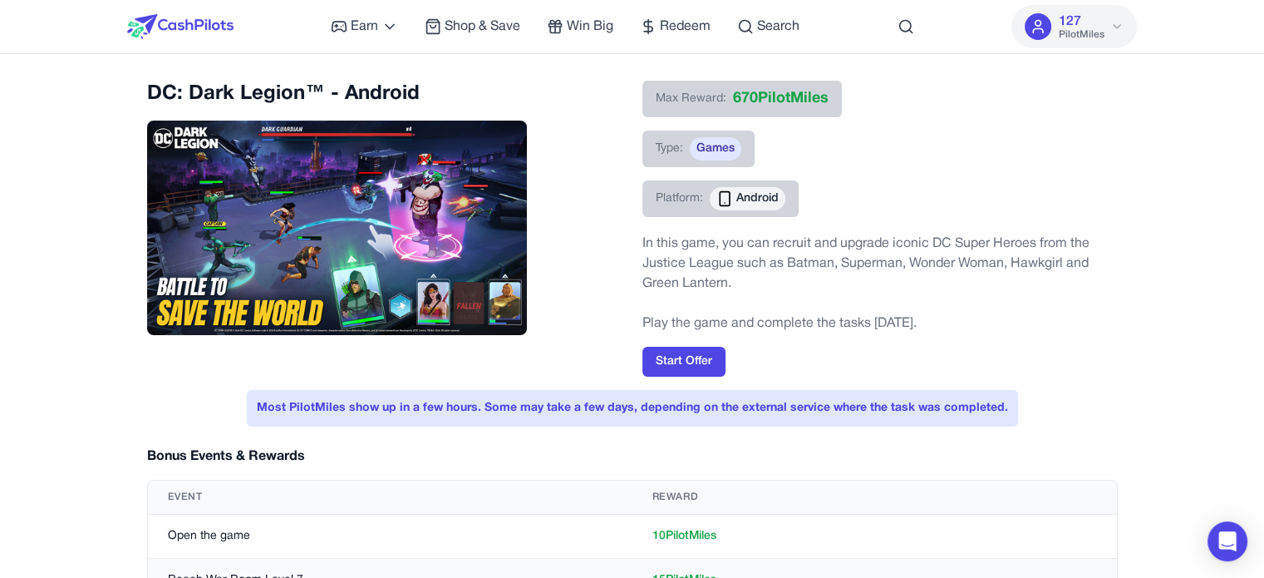
click at [1044, 139] on div "Max Reward: 670 PilotMiles Type: Games Platform: Android" at bounding box center [879, 156] width 475 height 150
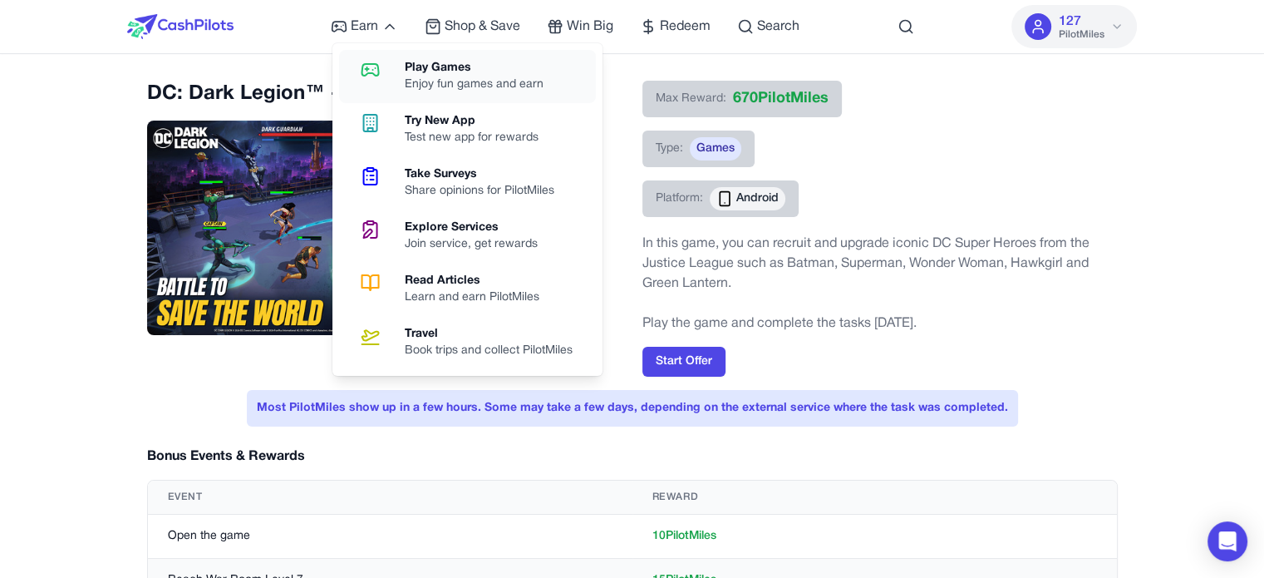
click at [416, 76] on div "Play Games" at bounding box center [481, 68] width 152 height 17
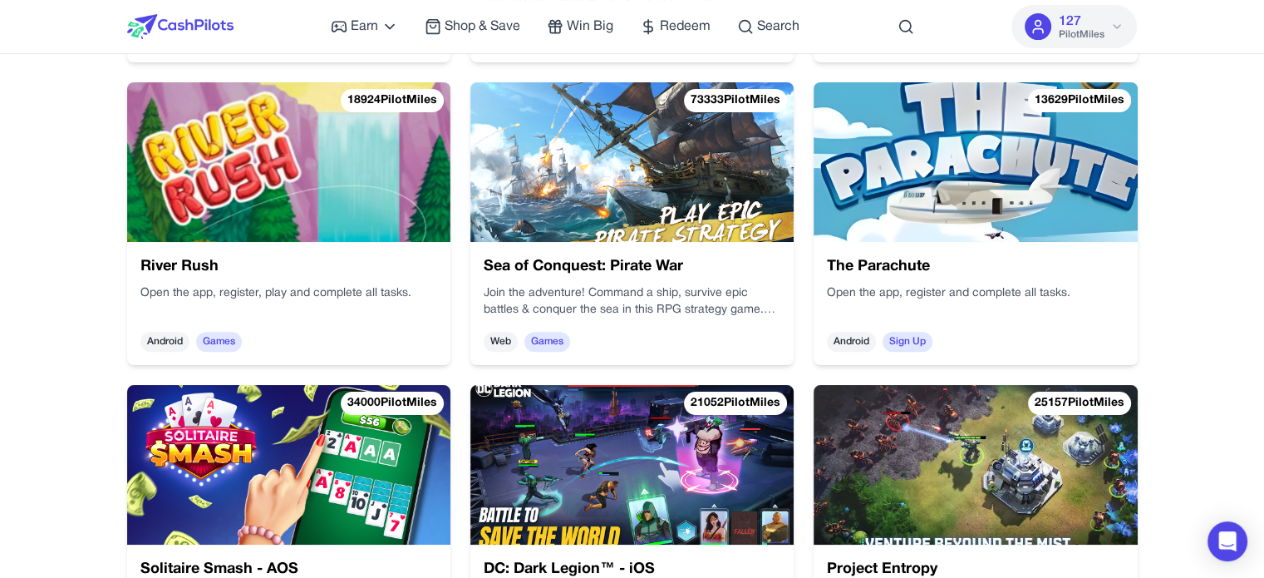
scroll to position [582, 0]
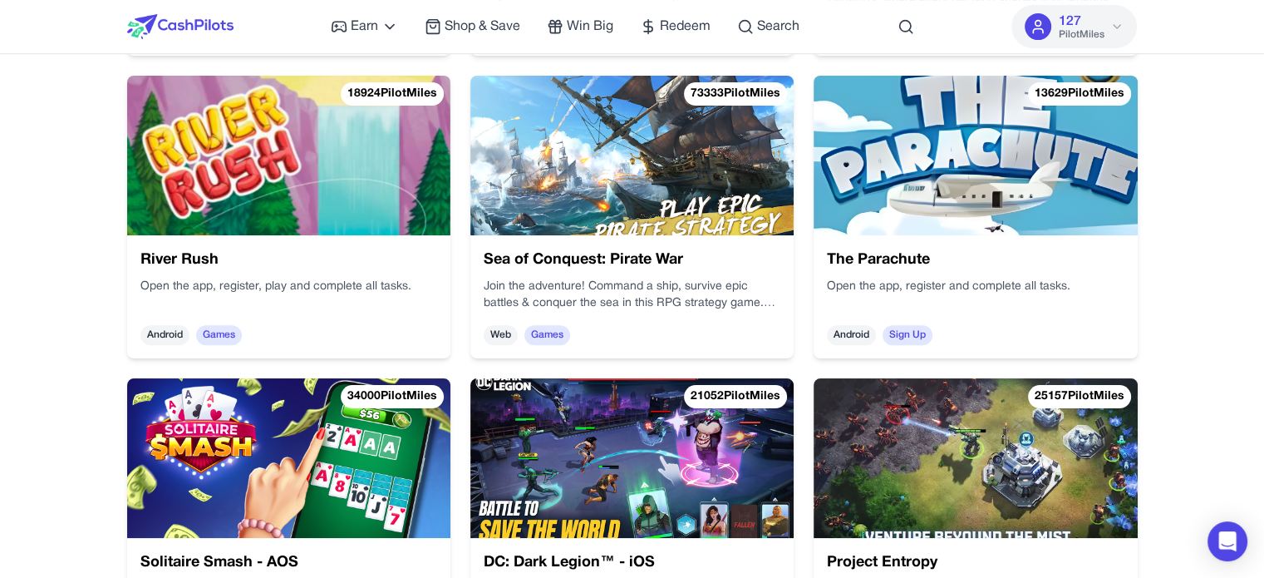
click at [579, 198] on img at bounding box center [631, 156] width 323 height 160
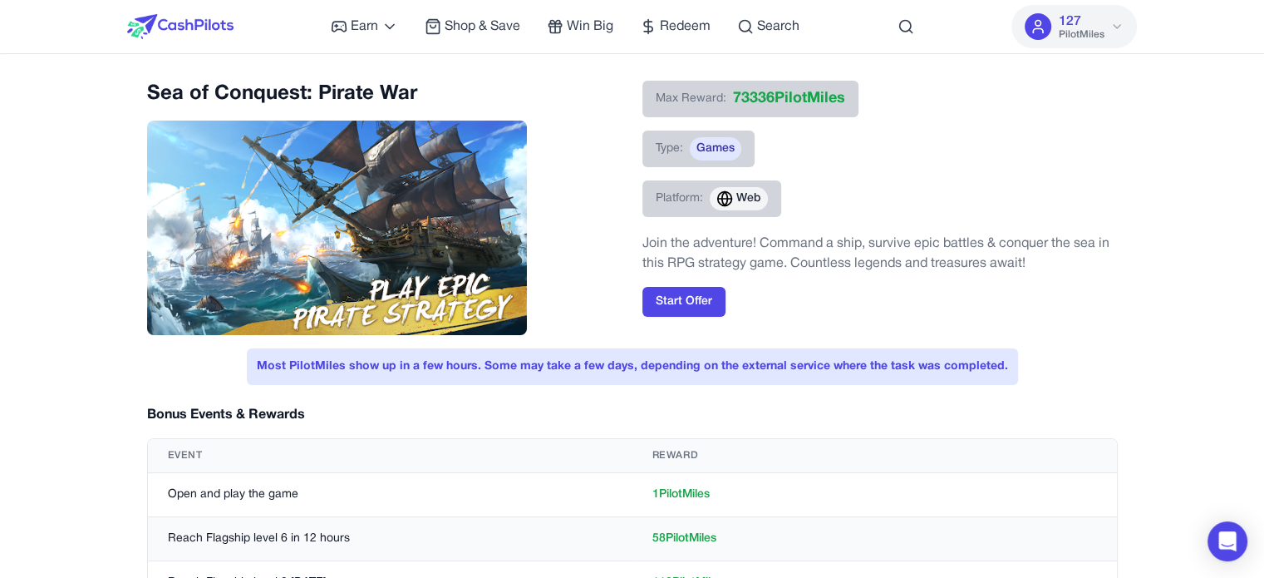
click at [1054, 163] on div "Max Reward: 73336 PilotMiles Type: Games Platform: Web" at bounding box center [879, 156] width 475 height 150
click at [973, 169] on div "Max Reward: 73336 PilotMiles Type: Games Platform: Web" at bounding box center [879, 156] width 475 height 150
